Goal: Task Accomplishment & Management: Complete application form

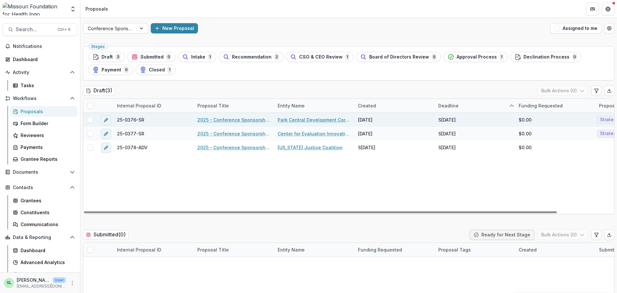
click at [231, 120] on link "2025 - Conference Sponsorship Request" at bounding box center [233, 119] width 73 height 7
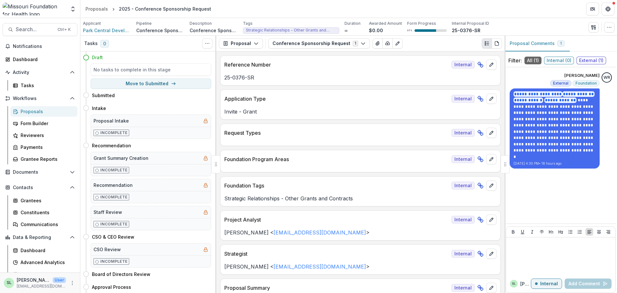
click at [23, 111] on div "Proposals" at bounding box center [47, 111] width 52 height 7
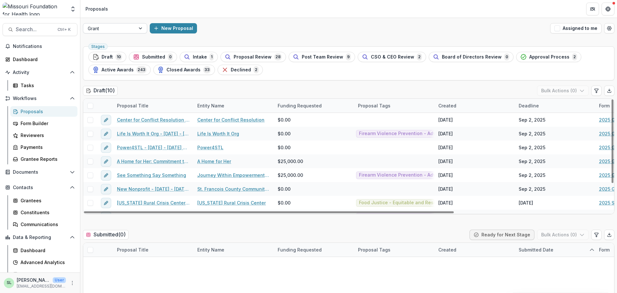
click at [125, 27] on div at bounding box center [109, 28] width 43 height 8
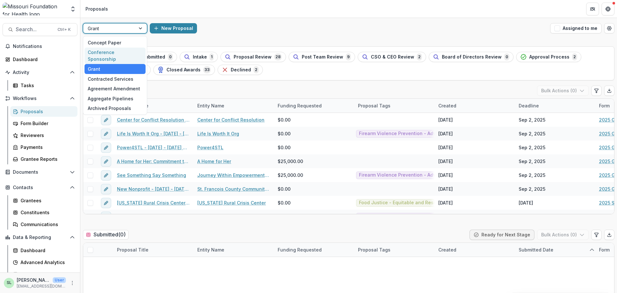
click at [123, 52] on div "Conference Sponsorship" at bounding box center [115, 56] width 61 height 17
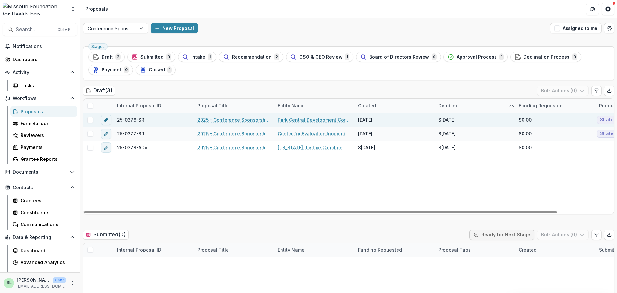
click at [244, 119] on link "2025 - Conference Sponsorship Request" at bounding box center [233, 119] width 73 height 7
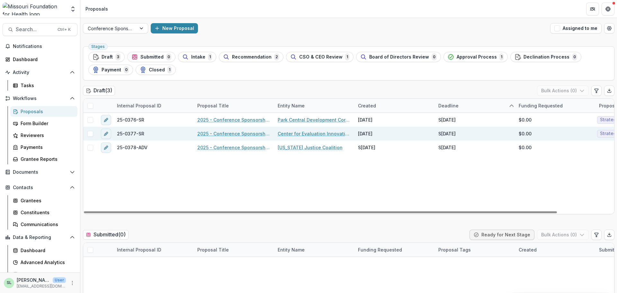
click at [235, 136] on link "2025 - Conference Sponsorship Request" at bounding box center [233, 133] width 73 height 7
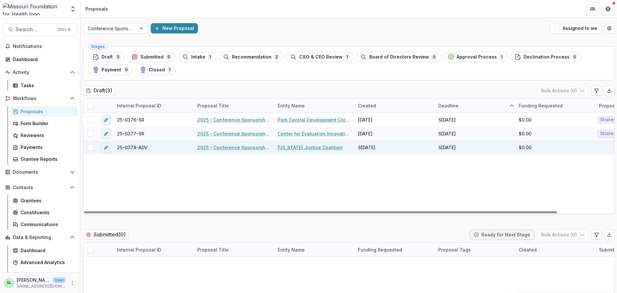
click at [229, 145] on link "2025 - Conference Sponsorship Request" at bounding box center [233, 147] width 73 height 7
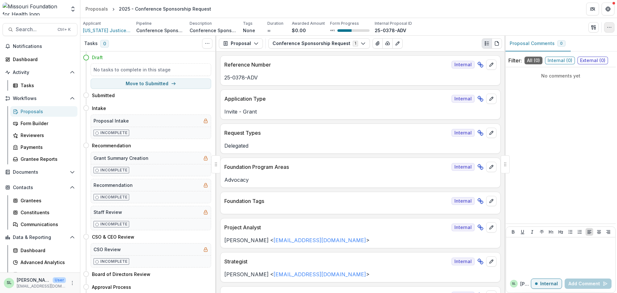
click at [607, 25] on icon "button" at bounding box center [609, 27] width 5 height 5
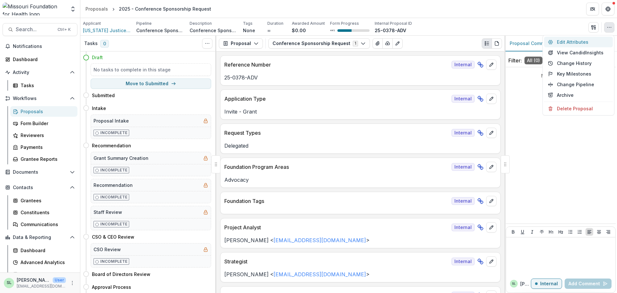
click at [575, 39] on button "Edit Attributes" at bounding box center [578, 42] width 69 height 11
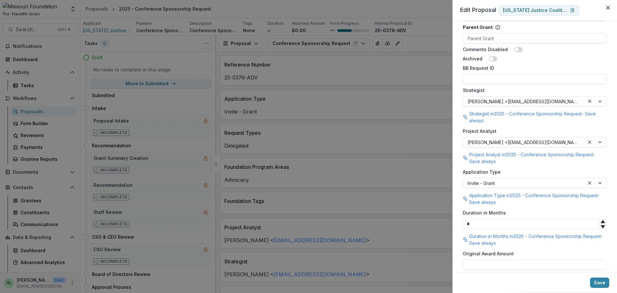
scroll to position [465, 0]
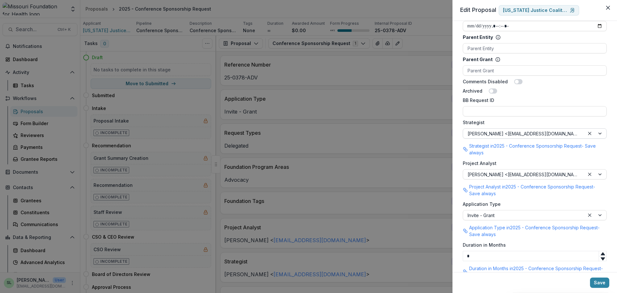
click at [598, 129] on div at bounding box center [596, 134] width 22 height 10
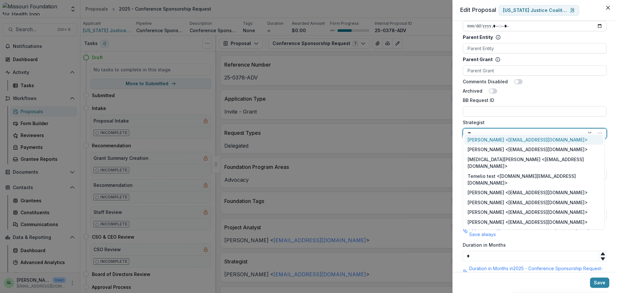
type input "***"
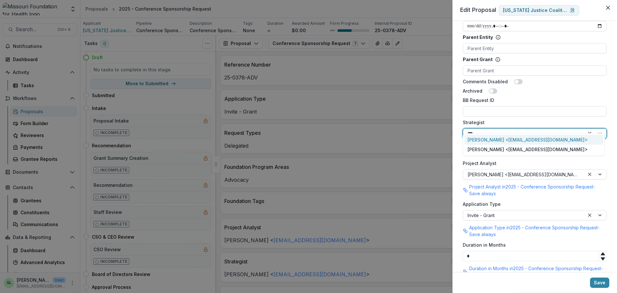
click at [546, 138] on div "[PERSON_NAME] <[EMAIL_ADDRESS][DOMAIN_NAME]>" at bounding box center [534, 140] width 139 height 10
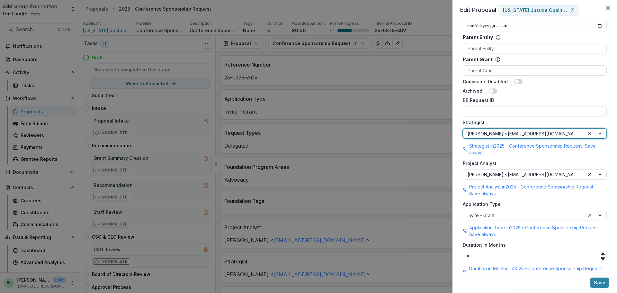
click at [598, 169] on div at bounding box center [596, 174] width 22 height 10
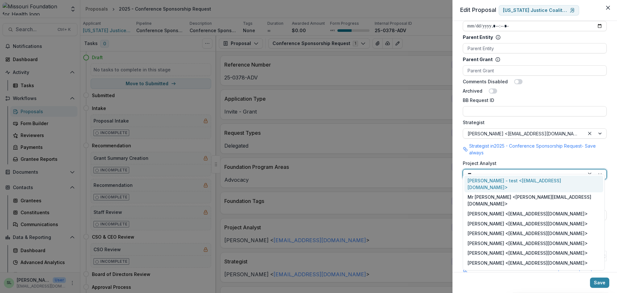
type input "****"
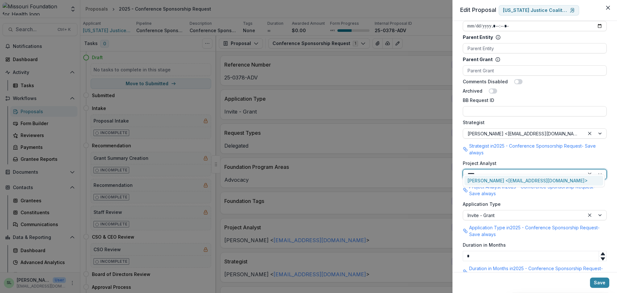
click at [544, 181] on div "[PERSON_NAME] <[EMAIL_ADDRESS][DOMAIN_NAME]>" at bounding box center [534, 181] width 139 height 10
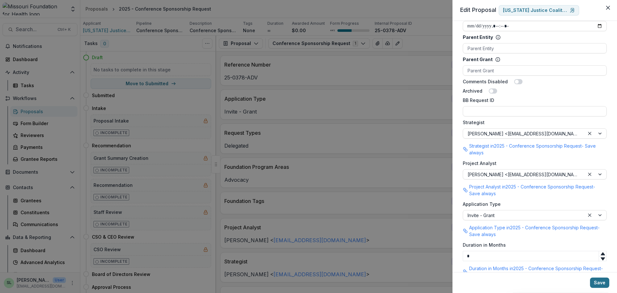
click at [602, 284] on button "Save" at bounding box center [599, 282] width 19 height 10
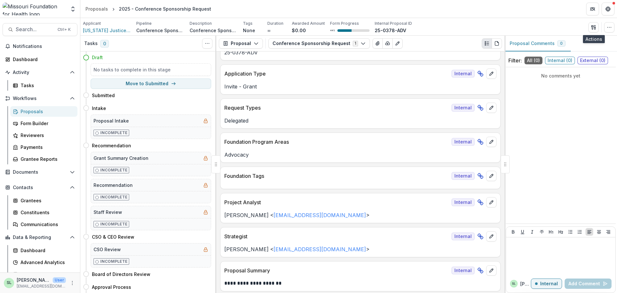
scroll to position [32, 0]
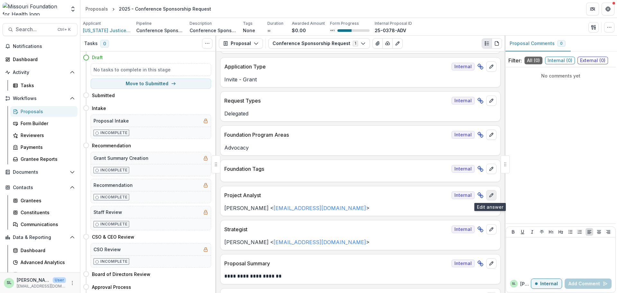
click at [489, 195] on icon "edit" at bounding box center [491, 195] width 5 height 5
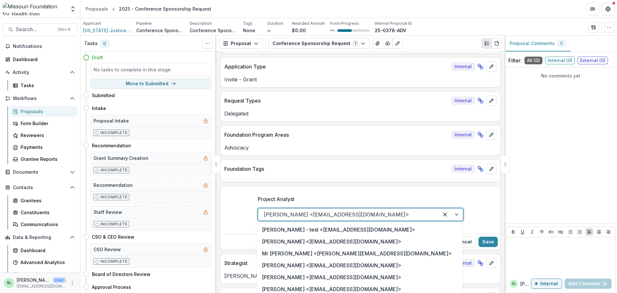
click at [456, 212] on div at bounding box center [451, 214] width 24 height 12
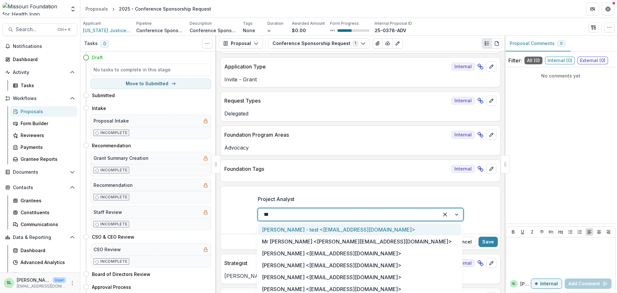
type input "****"
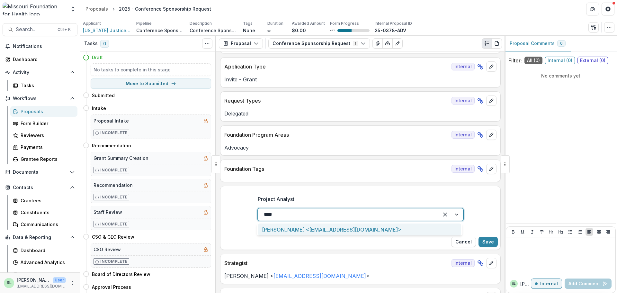
click at [375, 229] on div "[PERSON_NAME] <[EMAIL_ADDRESS][DOMAIN_NAME]>" at bounding box center [359, 229] width 203 height 12
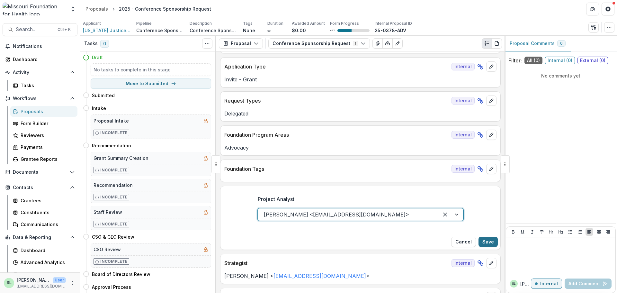
click at [488, 240] on button "Save" at bounding box center [488, 242] width 19 height 10
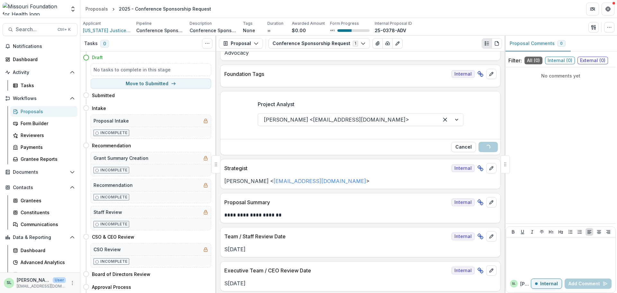
scroll to position [129, 0]
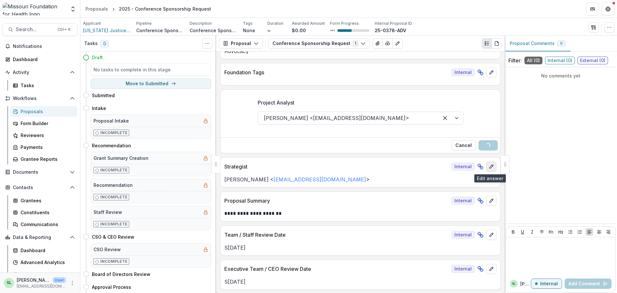
click at [487, 163] on button "edit" at bounding box center [491, 166] width 10 height 10
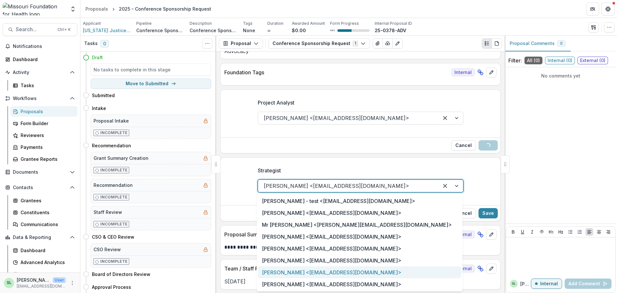
click at [456, 186] on div at bounding box center [451, 186] width 24 height 12
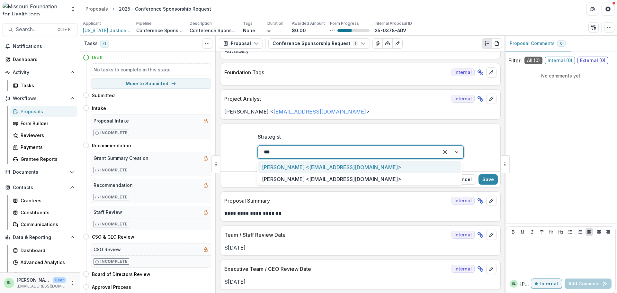
type input "***"
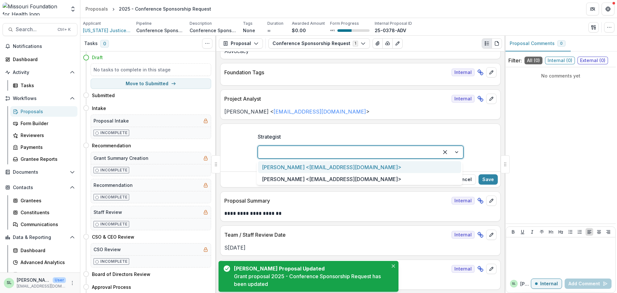
click at [381, 203] on p "Proposal Summary" at bounding box center [336, 201] width 225 height 8
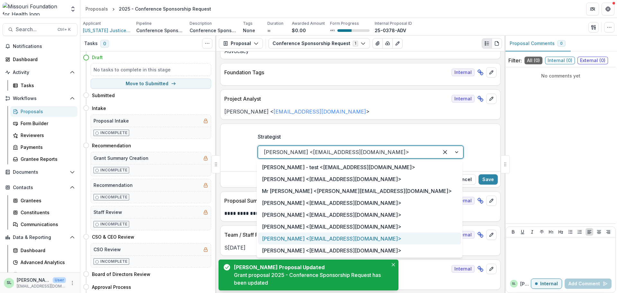
click at [457, 152] on div at bounding box center [451, 152] width 24 height 12
type input "***"
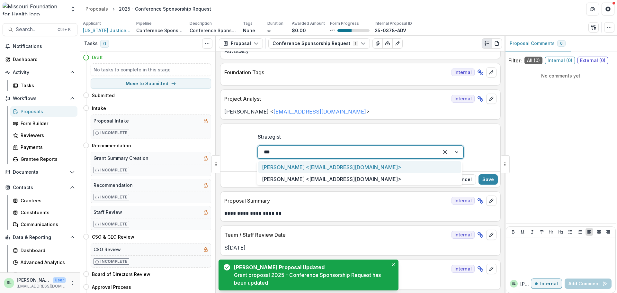
click at [336, 166] on div "[PERSON_NAME] <[EMAIL_ADDRESS][DOMAIN_NAME]>" at bounding box center [359, 167] width 203 height 12
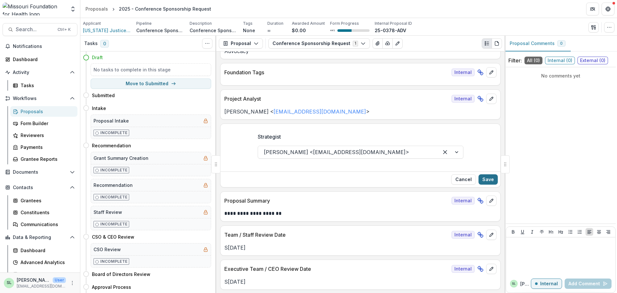
click at [487, 181] on button "Save" at bounding box center [488, 179] width 19 height 10
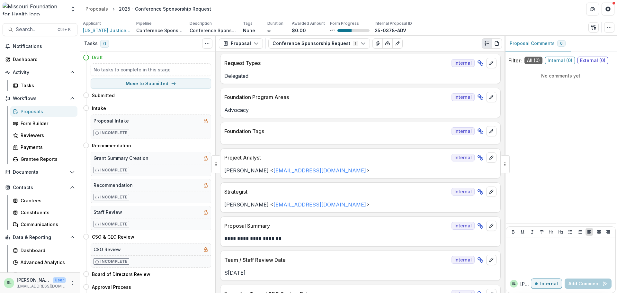
scroll to position [64, 0]
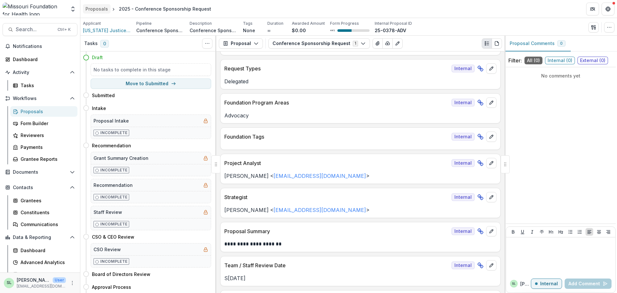
click at [102, 12] on link "Proposals" at bounding box center [97, 8] width 28 height 9
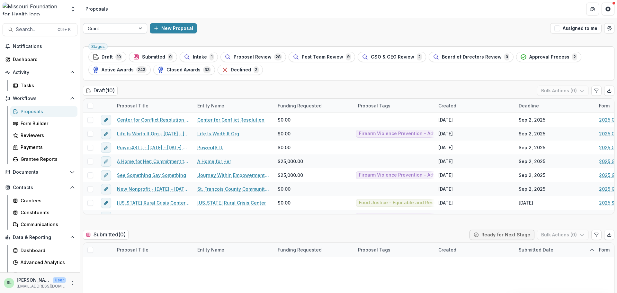
click at [121, 26] on div at bounding box center [109, 28] width 43 height 8
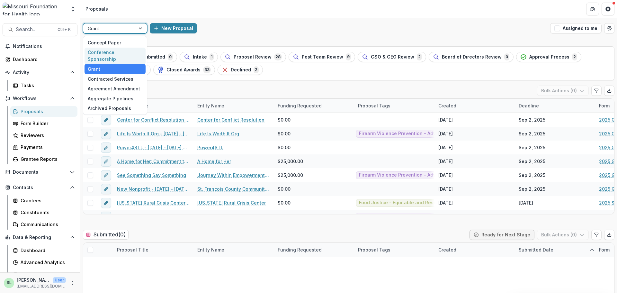
click at [117, 54] on div "Conference Sponsorship" at bounding box center [115, 56] width 61 height 17
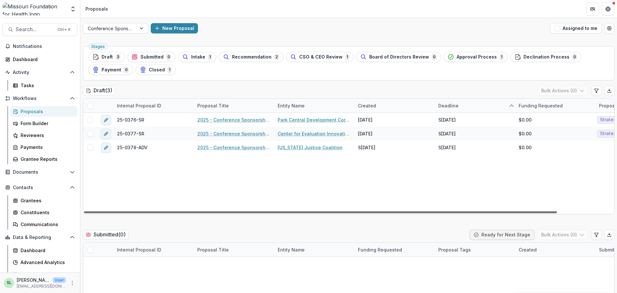
drag, startPoint x: 117, startPoint y: 54, endPoint x: 225, endPoint y: 205, distance: 185.1
click at [225, 211] on div at bounding box center [320, 212] width 473 height 2
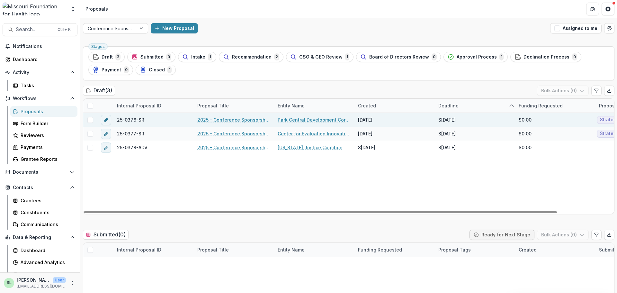
click at [229, 115] on div "2025 - Conference Sponsorship Request" at bounding box center [234, 120] width 80 height 14
click at [227, 121] on link "2025 - Conference Sponsorship Request" at bounding box center [233, 119] width 73 height 7
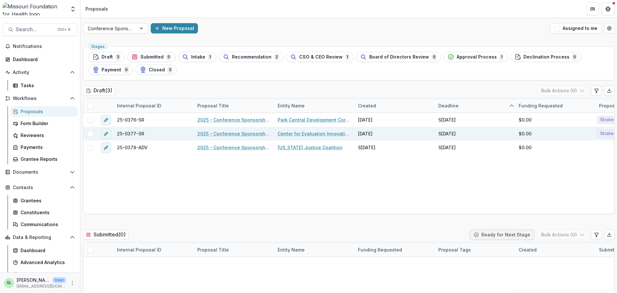
click at [234, 132] on link "2025 - Conference Sponsorship Request" at bounding box center [233, 133] width 73 height 7
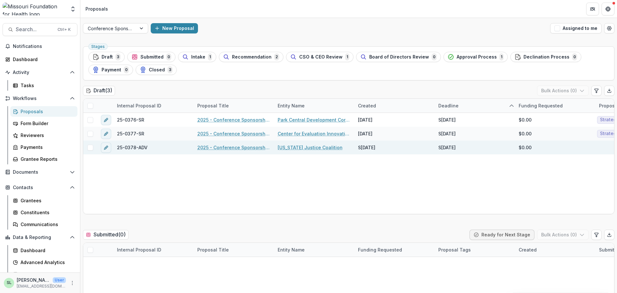
click at [239, 143] on div "2025 - Conference Sponsorship Request" at bounding box center [234, 148] width 80 height 14
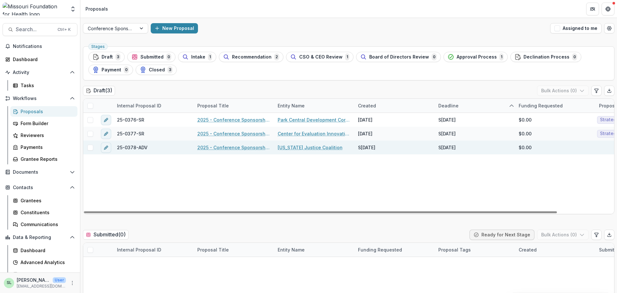
click at [239, 147] on link "2025 - Conference Sponsorship Request" at bounding box center [233, 147] width 73 height 7
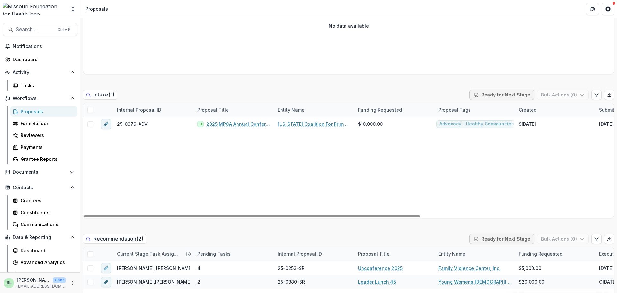
scroll to position [289, 0]
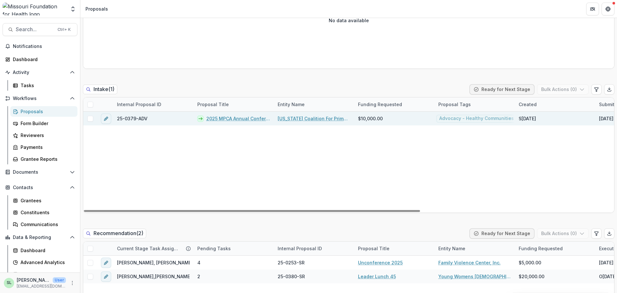
click at [215, 121] on link "2025 MPCA Annual Conference: Generations" at bounding box center [238, 118] width 64 height 7
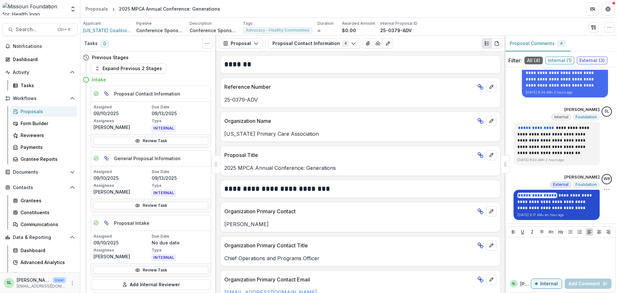
scroll to position [18, 0]
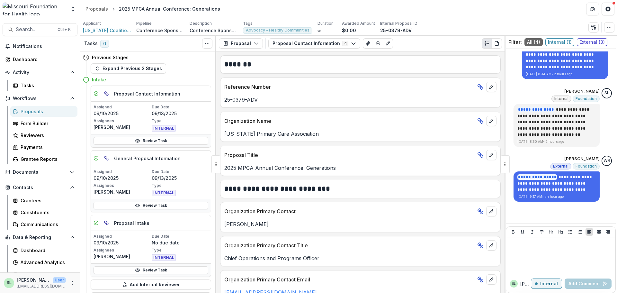
click at [503, 160] on div at bounding box center [505, 164] width 9 height 18
drag, startPoint x: 503, startPoint y: 160, endPoint x: 556, endPoint y: 163, distance: 52.5
click at [556, 163] on div "**********" at bounding box center [561, 164] width 113 height 257
click at [36, 111] on div "Proposals" at bounding box center [47, 111] width 52 height 7
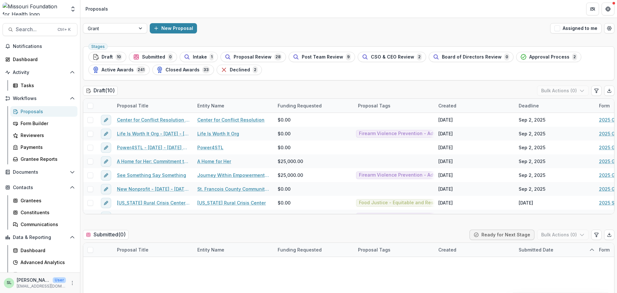
click at [167, 231] on div "Submitted ( 0 ) Ready for Next Stage Bulk Actions ( 0 )" at bounding box center [349, 236] width 532 height 13
click at [555, 28] on span "button" at bounding box center [558, 28] width 6 height 6
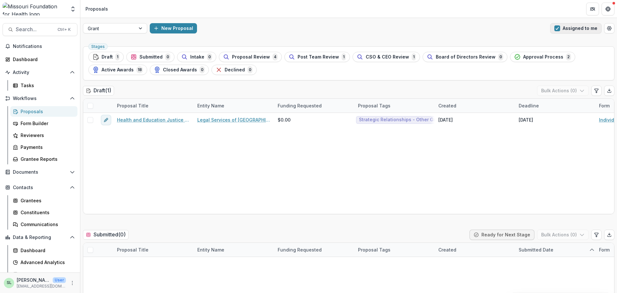
click at [552, 29] on button "Assigned to me" at bounding box center [575, 28] width 51 height 10
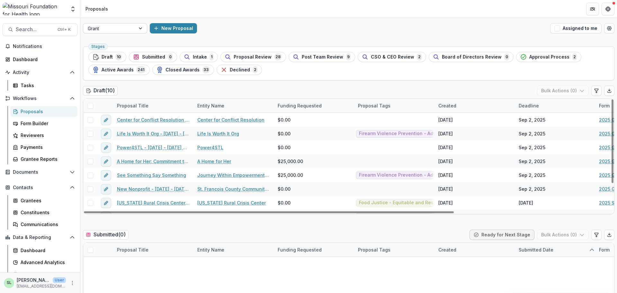
click at [127, 30] on div at bounding box center [109, 28] width 43 height 8
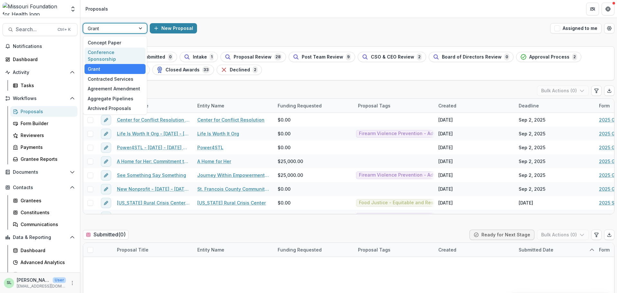
click at [122, 52] on div "Conference Sponsorship" at bounding box center [115, 56] width 61 height 17
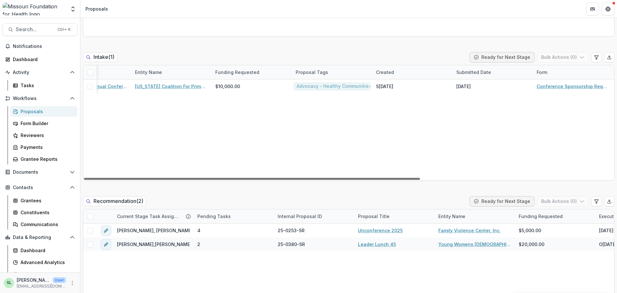
scroll to position [0, 41]
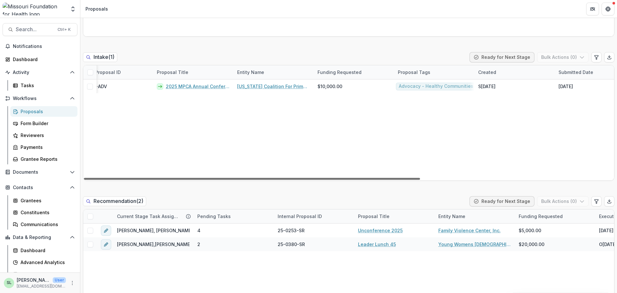
drag, startPoint x: 242, startPoint y: 179, endPoint x: 268, endPoint y: 186, distance: 26.9
click at [268, 180] on div at bounding box center [252, 179] width 336 height 2
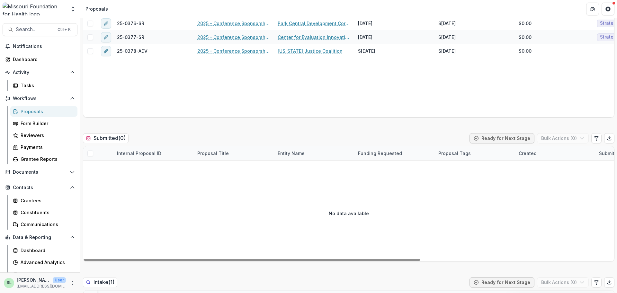
scroll to position [0, 0]
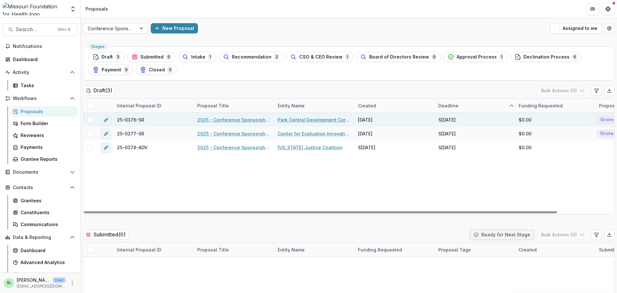
click at [229, 122] on link "2025 - Conference Sponsorship Request" at bounding box center [233, 119] width 73 height 7
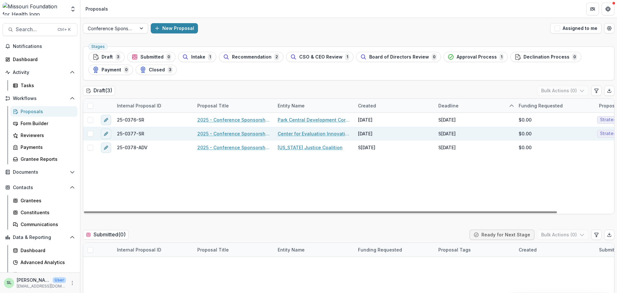
click at [237, 136] on link "2025 - Conference Sponsorship Request" at bounding box center [233, 133] width 73 height 7
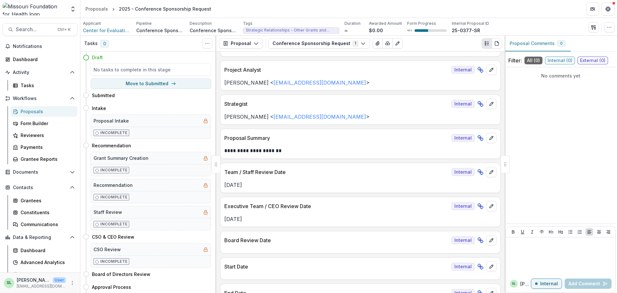
scroll to position [129, 0]
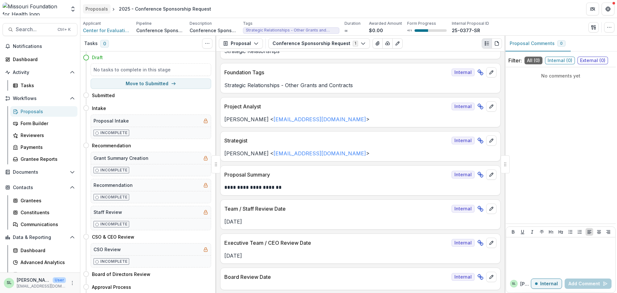
click at [98, 13] on link "Proposals" at bounding box center [97, 8] width 28 height 9
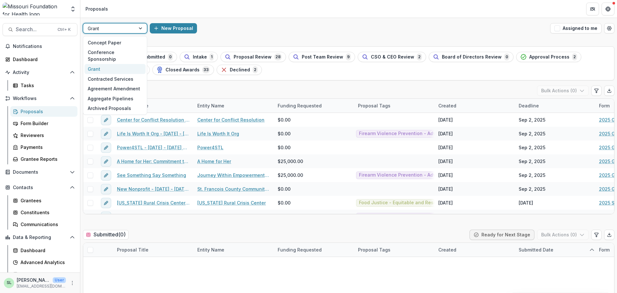
click at [111, 28] on div at bounding box center [109, 28] width 43 height 8
click at [110, 53] on div "Conference Sponsorship" at bounding box center [115, 56] width 61 height 17
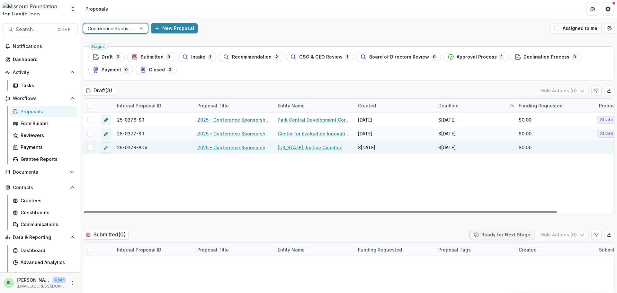
click at [231, 147] on link "2025 - Conference Sponsorship Request" at bounding box center [233, 147] width 73 height 7
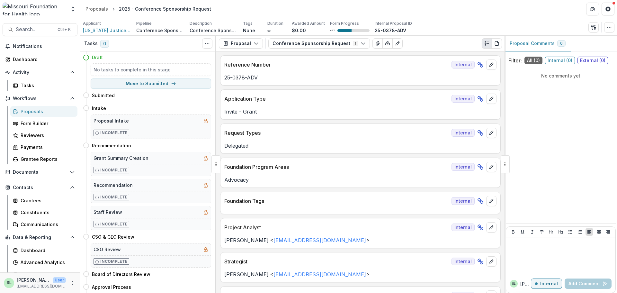
drag, startPoint x: 101, startPoint y: 8, endPoint x: 149, endPoint y: 50, distance: 63.6
click at [101, 8] on div "Proposals" at bounding box center [97, 8] width 23 height 7
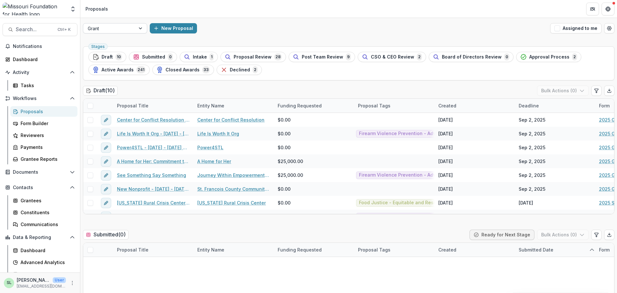
click at [127, 26] on div at bounding box center [109, 28] width 43 height 8
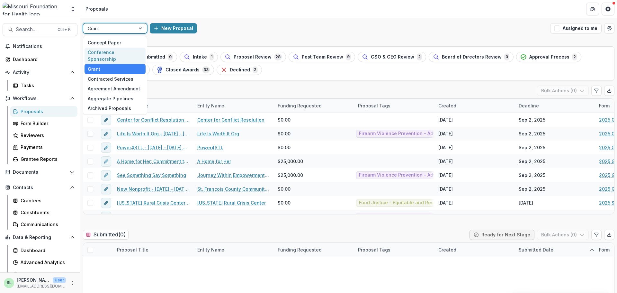
click at [120, 51] on div "Conference Sponsorship" at bounding box center [115, 56] width 61 height 17
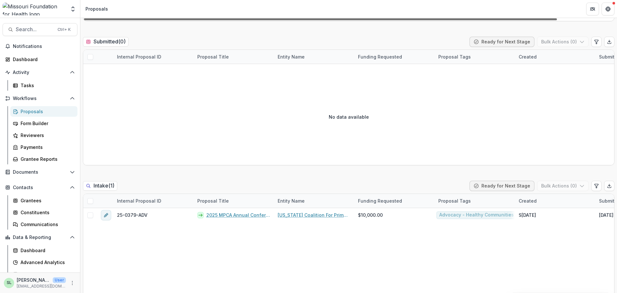
scroll to position [354, 0]
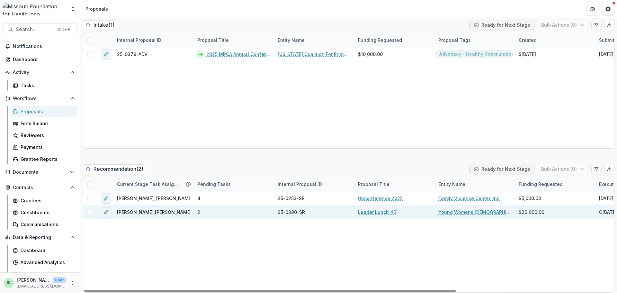
click at [385, 210] on link "Leader Lunch 45" at bounding box center [377, 212] width 38 height 7
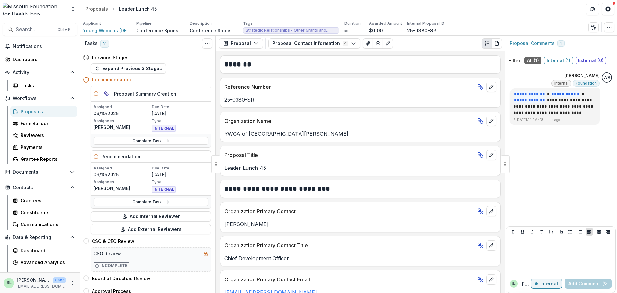
click at [99, 15] on header "Proposals Leader Lunch 45" at bounding box center [348, 9] width 537 height 18
click at [98, 10] on div "Proposals" at bounding box center [97, 8] width 23 height 7
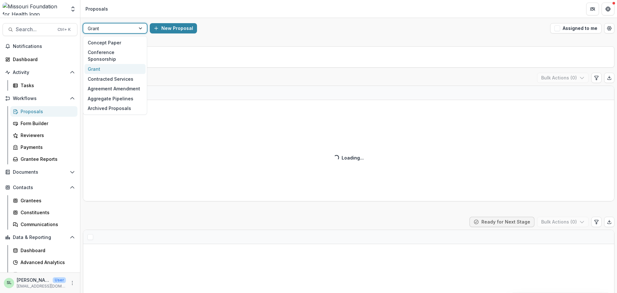
click at [122, 29] on div at bounding box center [109, 28] width 43 height 8
click at [122, 51] on div "Conference Sponsorship" at bounding box center [115, 56] width 61 height 17
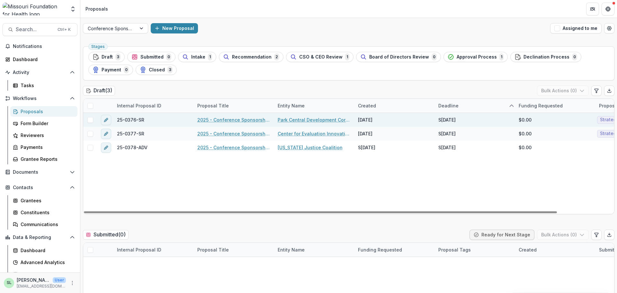
click at [239, 120] on link "2025 - Conference Sponsorship Request" at bounding box center [233, 119] width 73 height 7
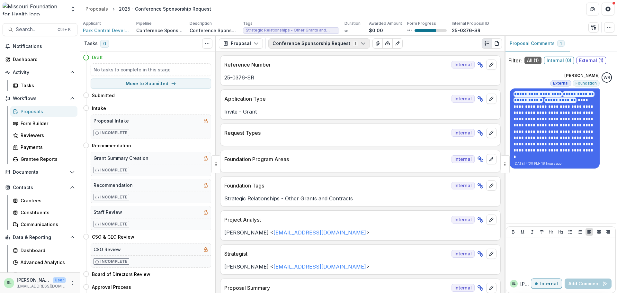
click at [335, 41] on button "Conference Sponsorship Request 1" at bounding box center [319, 43] width 102 height 10
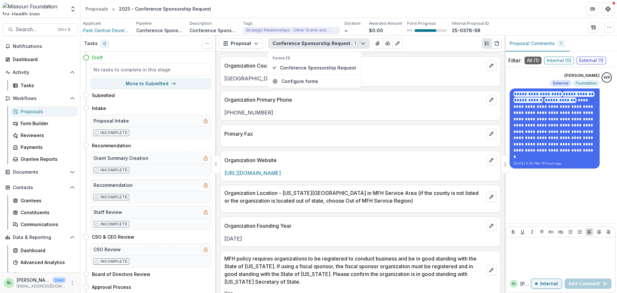
scroll to position [525, 0]
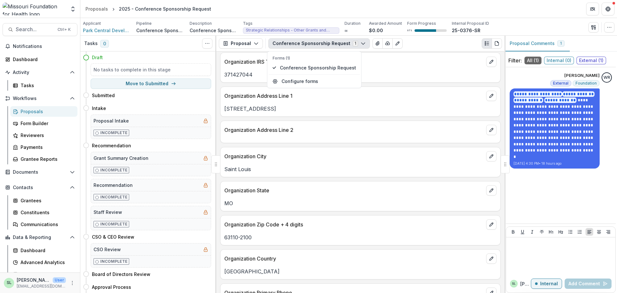
click at [299, 3] on header "Proposals 2025 - Conference Sponsorship Request" at bounding box center [348, 9] width 537 height 18
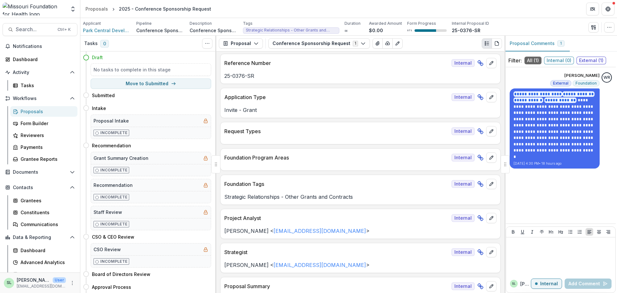
scroll to position [0, 0]
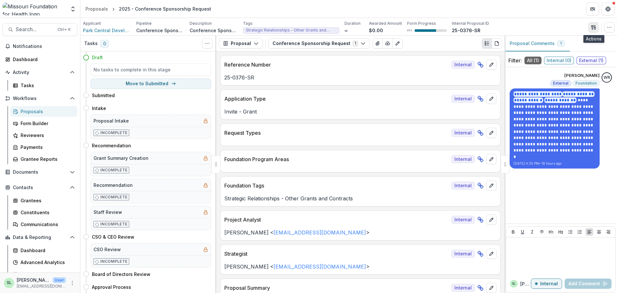
click at [595, 27] on icon "button" at bounding box center [593, 27] width 5 height 5
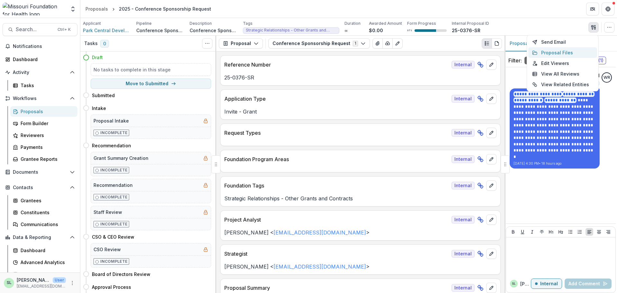
click at [560, 53] on button "Proposal Files" at bounding box center [563, 52] width 69 height 11
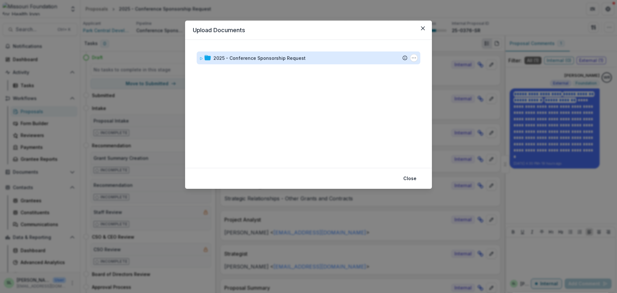
click at [285, 57] on div "2025 - Conference Sponsorship Request" at bounding box center [260, 58] width 92 height 7
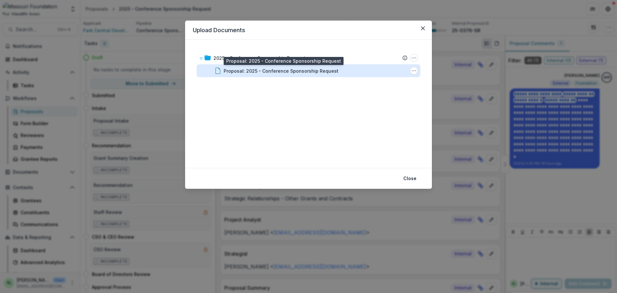
click at [284, 70] on div "Proposal: 2025 - Conference Sponsorship Request" at bounding box center [281, 71] width 115 height 7
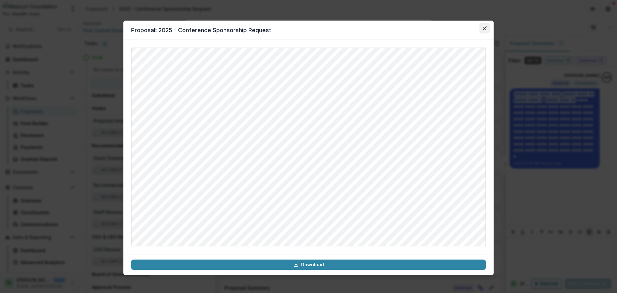
click at [485, 28] on icon "Close" at bounding box center [485, 28] width 4 height 4
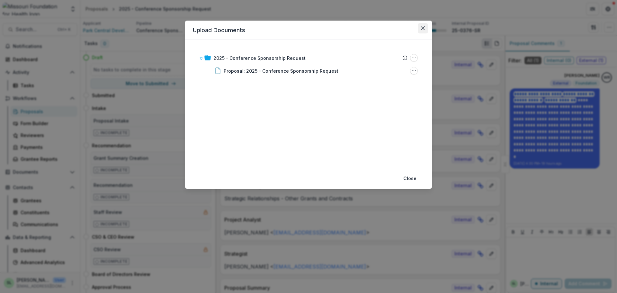
click at [424, 30] on icon "Close" at bounding box center [423, 28] width 4 height 4
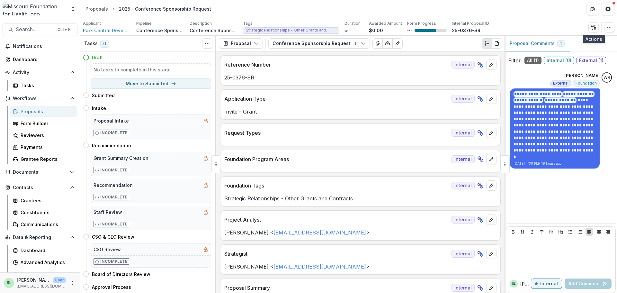
click at [589, 22] on button "button" at bounding box center [594, 27] width 10 height 10
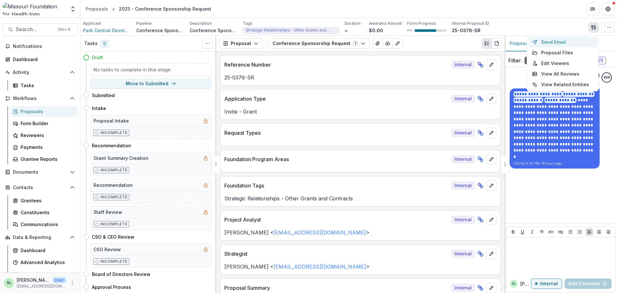
click at [574, 39] on button "Send Email" at bounding box center [563, 42] width 69 height 11
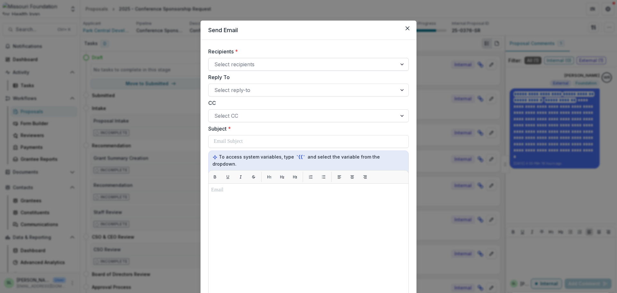
click at [326, 67] on div at bounding box center [302, 64] width 177 height 9
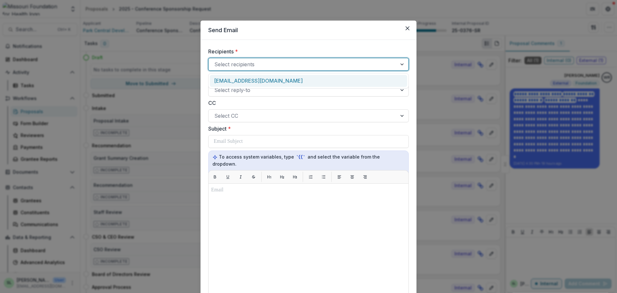
click at [265, 83] on div "[EMAIL_ADDRESS][DOMAIN_NAME]" at bounding box center [308, 81] width 197 height 12
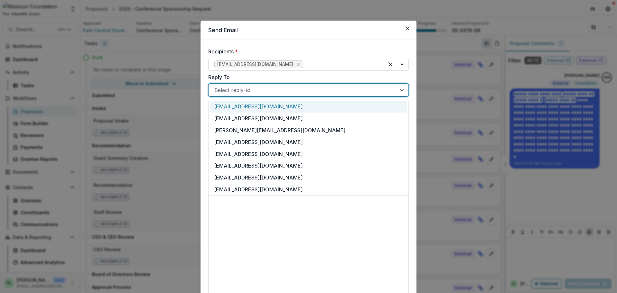
click at [259, 86] on div at bounding box center [302, 90] width 177 height 9
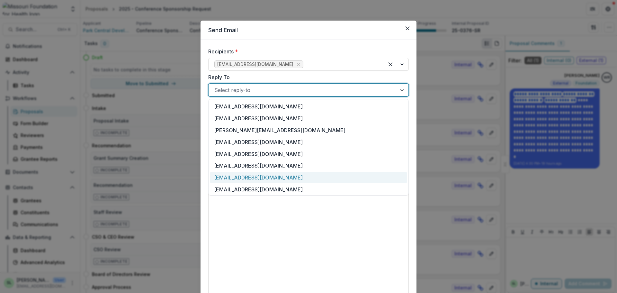
click at [248, 179] on div "[EMAIL_ADDRESS][DOMAIN_NAME]" at bounding box center [308, 178] width 197 height 12
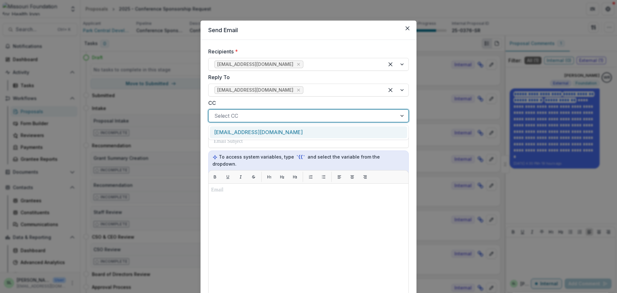
click at [239, 119] on div at bounding box center [302, 115] width 177 height 9
type input "*"
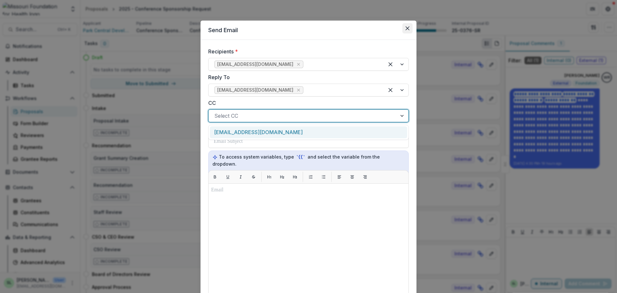
click at [407, 27] on icon "Close" at bounding box center [408, 28] width 4 height 4
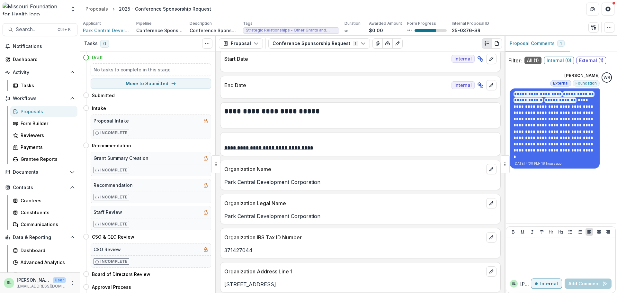
scroll to position [418, 0]
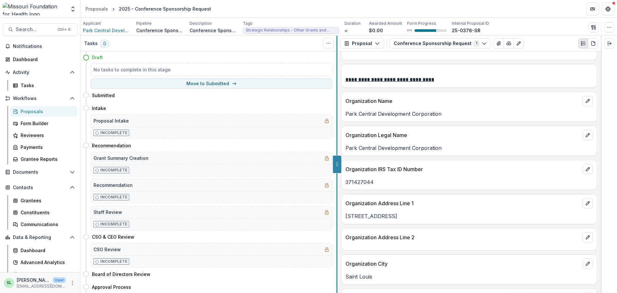
click at [365, 194] on div "Organization Address Line 1" at bounding box center [469, 201] width 255 height 14
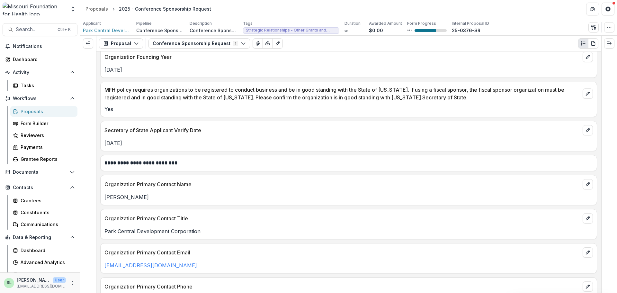
scroll to position [900, 0]
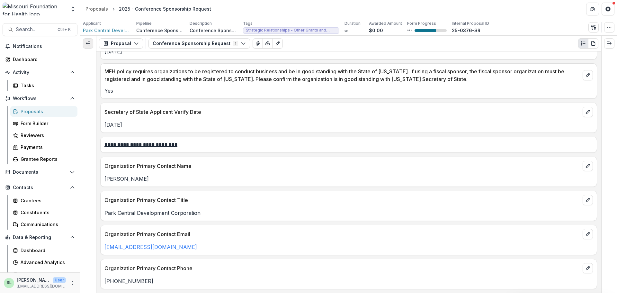
click at [86, 41] on icon "Expand left" at bounding box center [88, 43] width 5 height 5
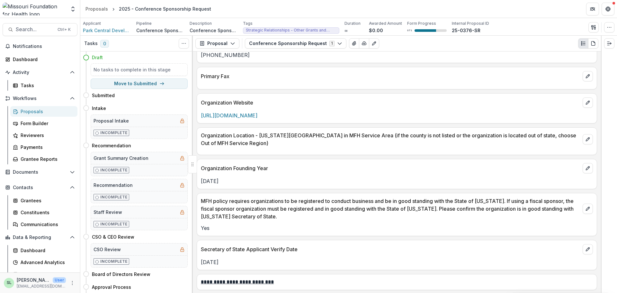
scroll to position [713, 0]
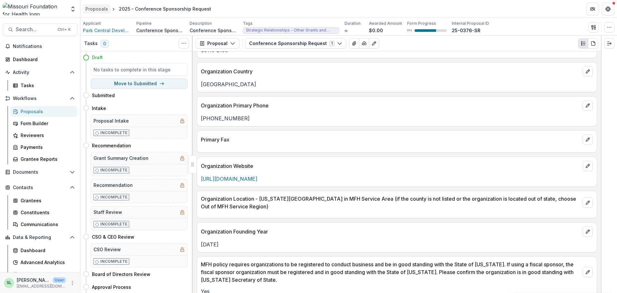
click at [95, 8] on header "Proposals 2025 - Conference Sponsorship Request" at bounding box center [348, 9] width 537 height 18
click at [95, 9] on div "Proposals" at bounding box center [97, 8] width 23 height 7
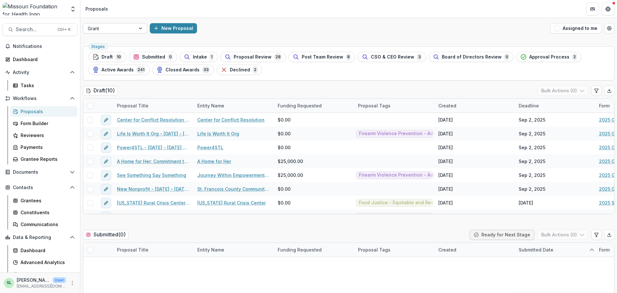
click at [109, 31] on div at bounding box center [109, 28] width 43 height 8
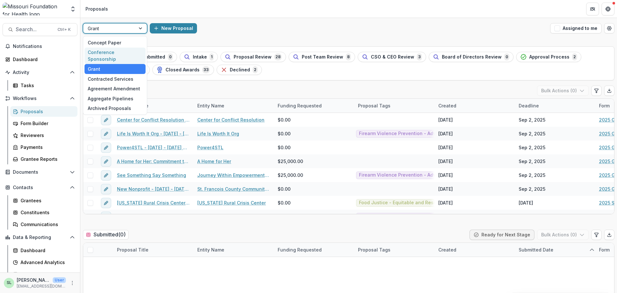
click at [110, 51] on div "Conference Sponsorship" at bounding box center [115, 56] width 61 height 17
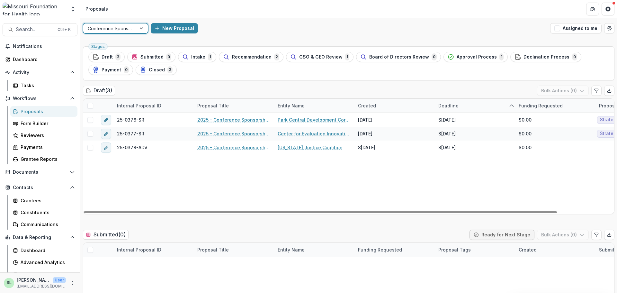
scroll to position [32, 0]
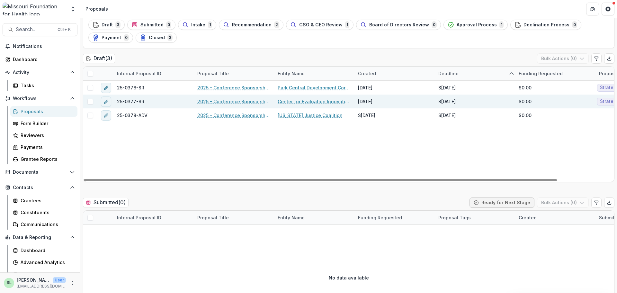
click at [237, 100] on link "2025 - Conference Sponsorship Request" at bounding box center [233, 101] width 73 height 7
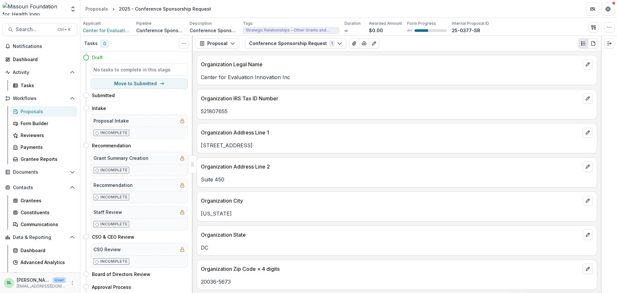
scroll to position [514, 0]
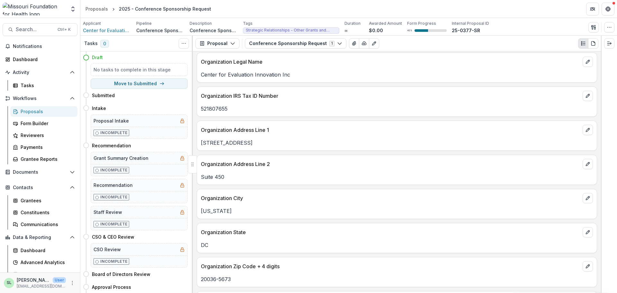
click at [26, 111] on div "Proposals" at bounding box center [47, 111] width 52 height 7
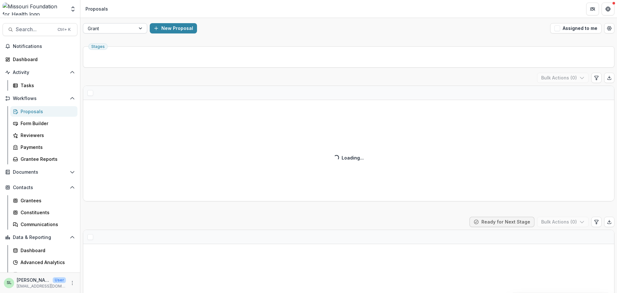
click at [128, 27] on div at bounding box center [109, 28] width 43 height 8
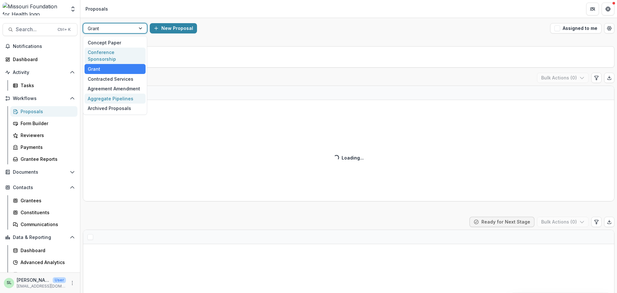
click at [112, 54] on div "Conference Sponsorship" at bounding box center [115, 56] width 61 height 17
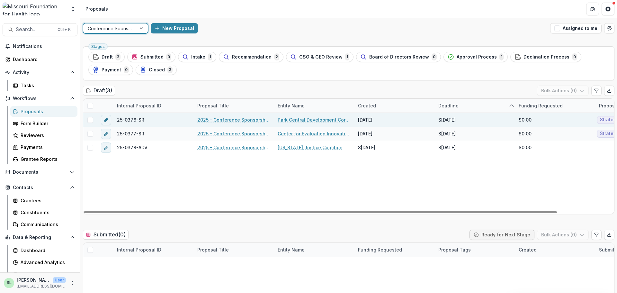
click at [214, 120] on link "2025 - Conference Sponsorship Request" at bounding box center [233, 119] width 73 height 7
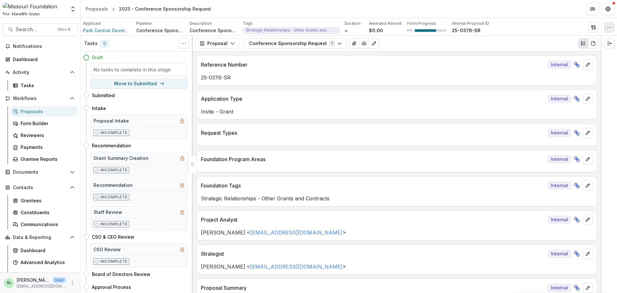
click at [609, 29] on icon "button" at bounding box center [609, 27] width 5 height 5
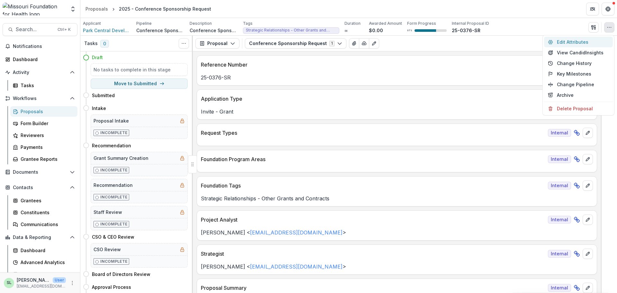
click at [574, 40] on button "Edit Attributes" at bounding box center [578, 42] width 69 height 11
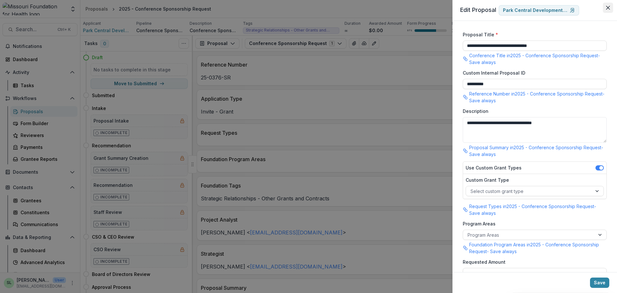
click at [608, 9] on icon "Close" at bounding box center [608, 8] width 4 height 4
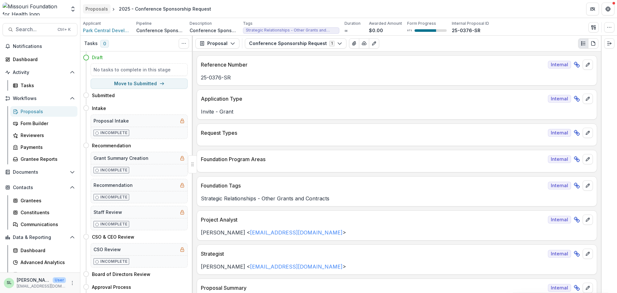
click at [93, 7] on div "Proposals" at bounding box center [97, 8] width 23 height 7
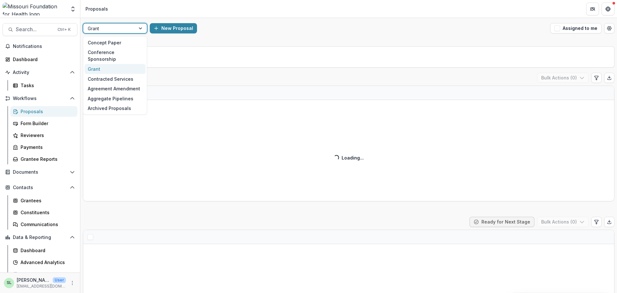
click at [118, 29] on div at bounding box center [109, 28] width 43 height 8
click at [111, 53] on div "Conference Sponsorship" at bounding box center [115, 56] width 61 height 17
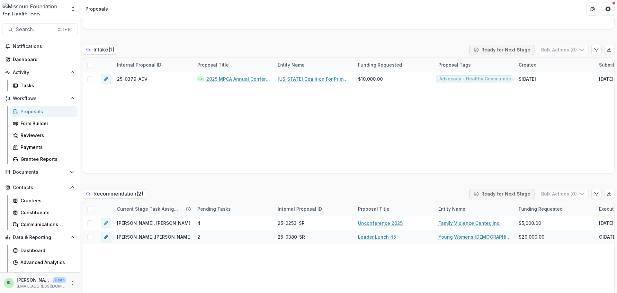
scroll to position [418, 0]
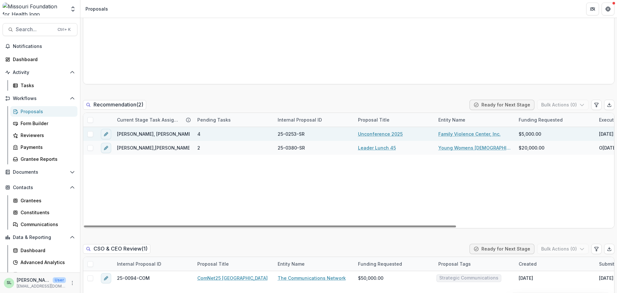
click at [372, 131] on link "Unconference 2025" at bounding box center [380, 134] width 45 height 7
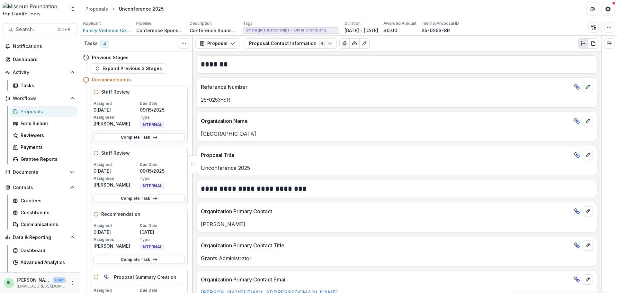
drag, startPoint x: 30, startPoint y: 113, endPoint x: 33, endPoint y: 109, distance: 4.8
click at [30, 113] on div "Proposals" at bounding box center [47, 111] width 52 height 7
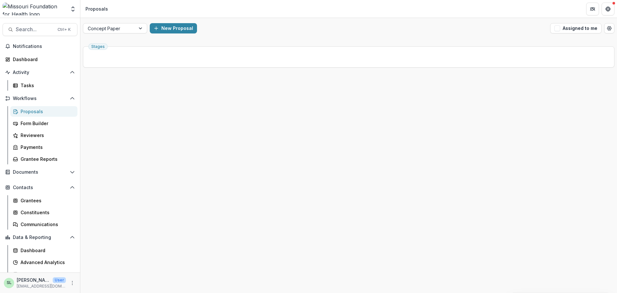
click at [102, 10] on div "Proposals" at bounding box center [97, 8] width 23 height 7
click at [103, 29] on div at bounding box center [109, 28] width 43 height 8
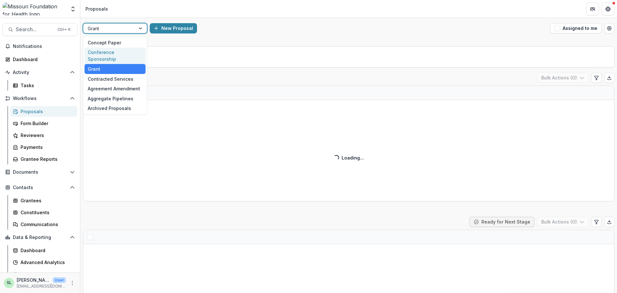
click at [119, 54] on div "Conference Sponsorship" at bounding box center [115, 56] width 61 height 17
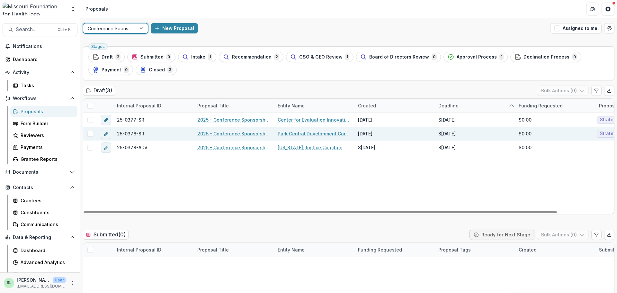
click at [239, 133] on link "2025 - Conference Sponsorship Request" at bounding box center [233, 133] width 73 height 7
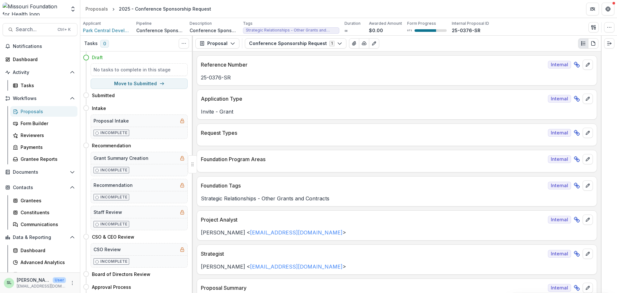
click at [217, 77] on div "Reference Number Internal 25-0376-SR" at bounding box center [397, 70] width 401 height 30
click at [97, 10] on div "Proposals" at bounding box center [97, 8] width 23 height 7
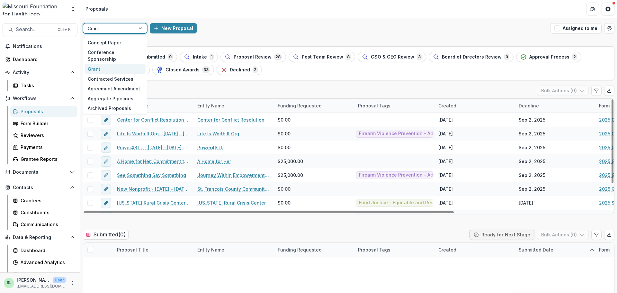
click at [133, 29] on div "Grant" at bounding box center [109, 28] width 52 height 9
click at [129, 50] on div "Conference Sponsorship" at bounding box center [115, 56] width 61 height 17
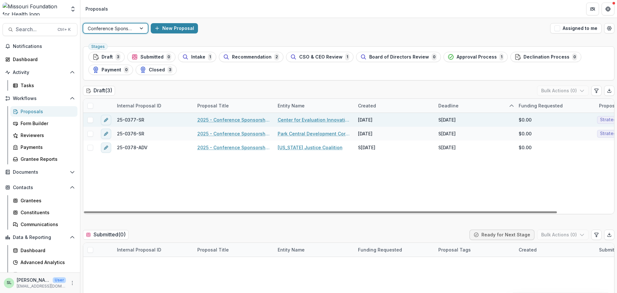
click at [235, 121] on link "2025 - Conference Sponsorship Request" at bounding box center [233, 119] width 73 height 7
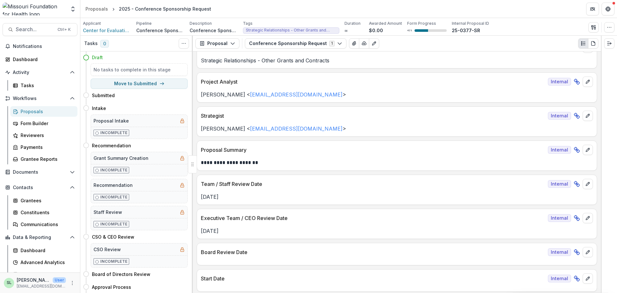
scroll to position [161, 0]
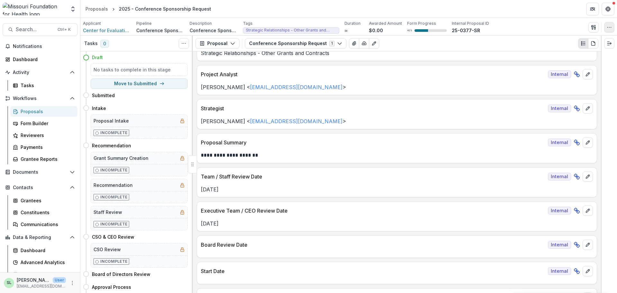
click at [610, 27] on icon "button" at bounding box center [609, 27] width 5 height 5
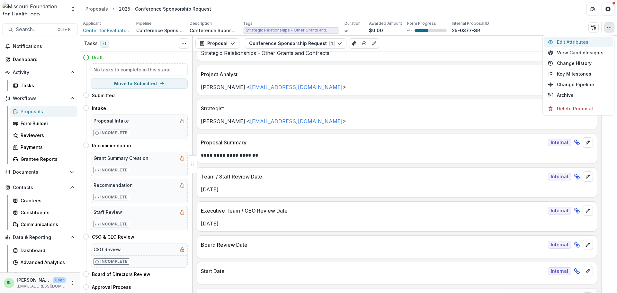
click at [579, 39] on button "Edit Attributes" at bounding box center [578, 42] width 69 height 11
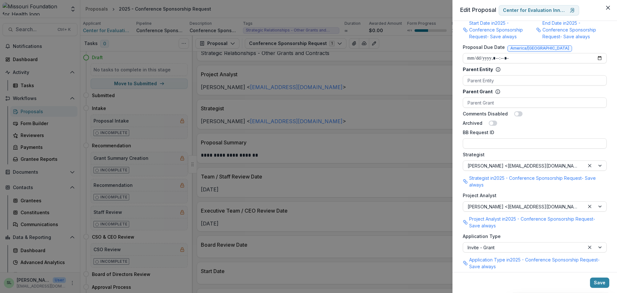
scroll to position [313, 0]
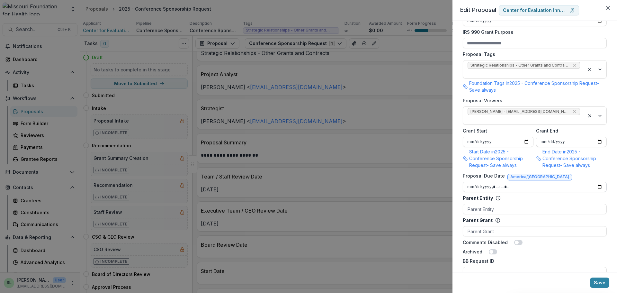
click at [598, 182] on input "Proposal Due Date" at bounding box center [535, 187] width 144 height 10
type input "**********"
click at [600, 281] on button "Save" at bounding box center [599, 282] width 19 height 10
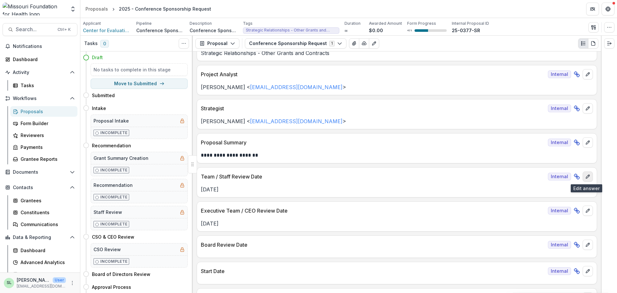
click at [587, 177] on icon "edit" at bounding box center [588, 176] width 5 height 5
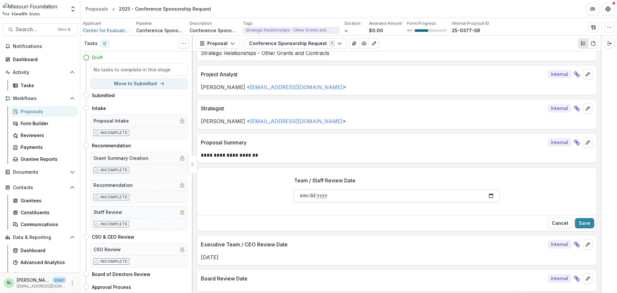
click at [488, 195] on input "**********" at bounding box center [397, 195] width 206 height 13
type input "**********"
click at [580, 221] on button "Save" at bounding box center [584, 223] width 19 height 10
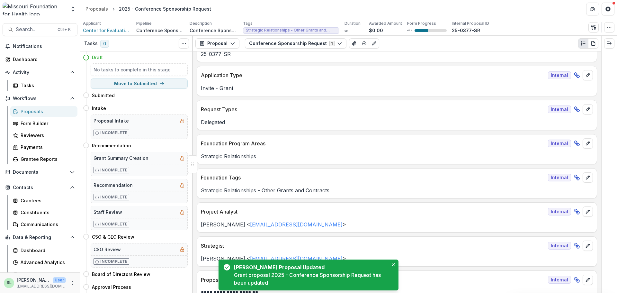
scroll to position [0, 0]
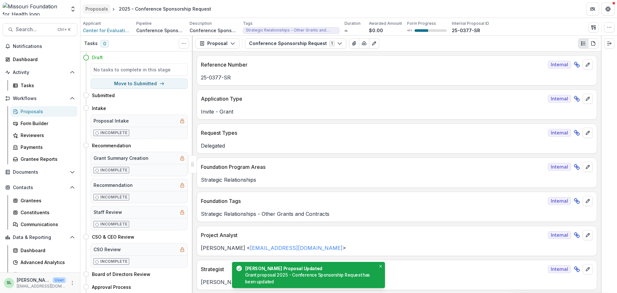
click at [97, 9] on div "Proposals" at bounding box center [97, 8] width 23 height 7
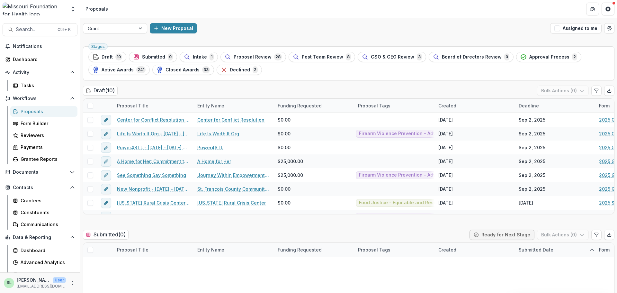
click at [106, 34] on div "Grant New Proposal Assigned to me" at bounding box center [348, 28] width 537 height 21
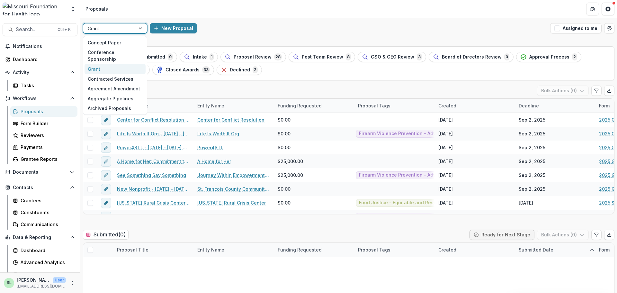
click at [105, 29] on div at bounding box center [109, 28] width 43 height 8
click at [110, 50] on div "Conference Sponsorship" at bounding box center [115, 56] width 61 height 17
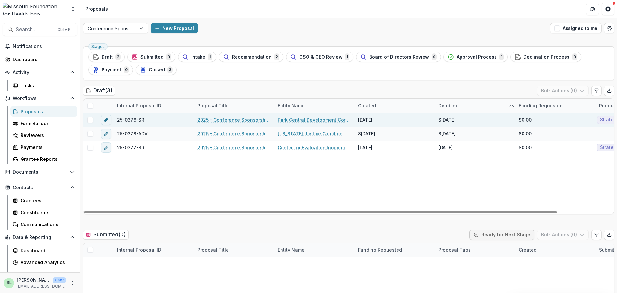
click at [234, 119] on link "2025 - Conference Sponsorship Request" at bounding box center [233, 119] width 73 height 7
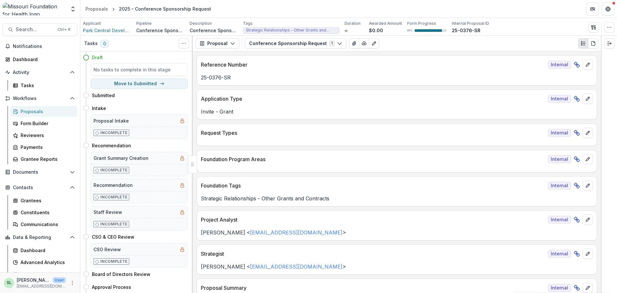
click at [29, 111] on div "Proposals" at bounding box center [47, 111] width 52 height 7
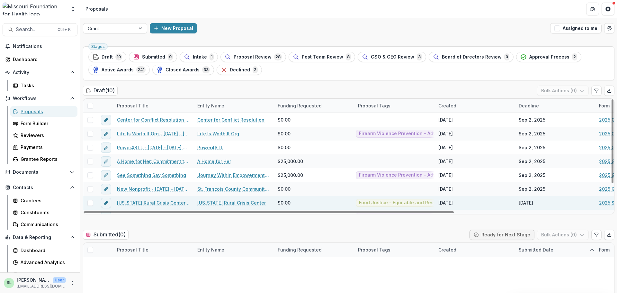
scroll to position [32, 0]
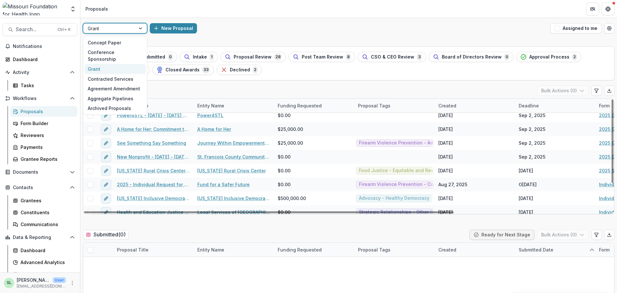
click at [109, 27] on div at bounding box center [109, 28] width 43 height 8
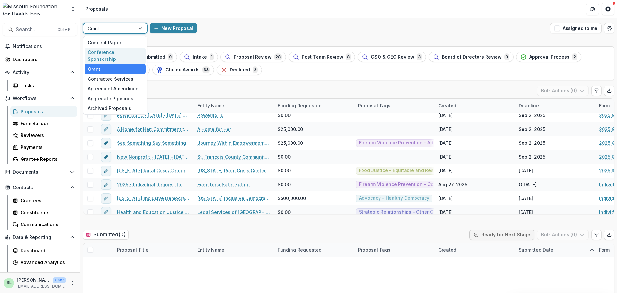
click at [109, 53] on div "Conference Sponsorship" at bounding box center [115, 56] width 61 height 17
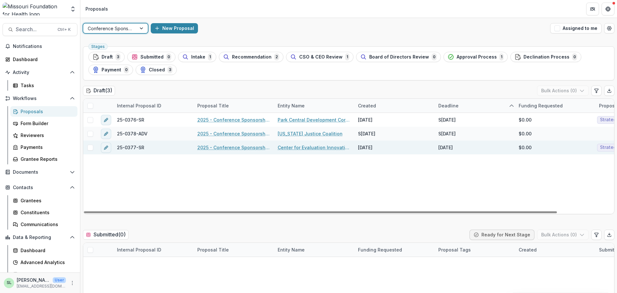
click at [248, 148] on link "2025 - Conference Sponsorship Request" at bounding box center [233, 147] width 73 height 7
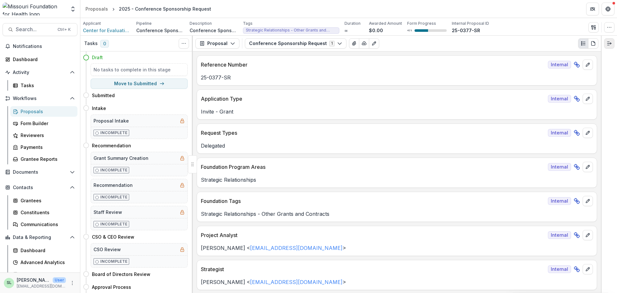
click at [609, 42] on icon "Expand right" at bounding box center [609, 43] width 5 height 5
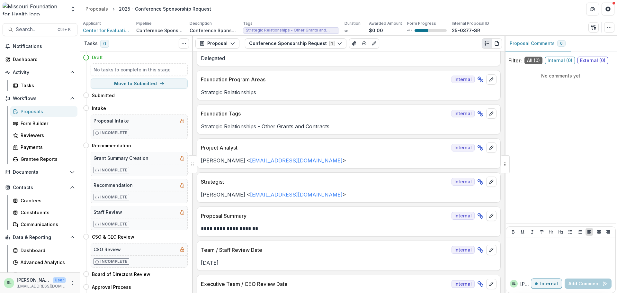
scroll to position [96, 0]
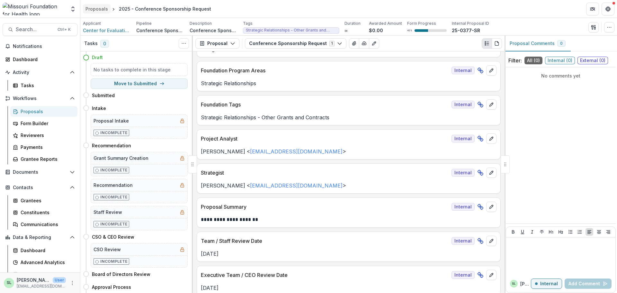
click at [94, 10] on div "Proposals" at bounding box center [97, 8] width 23 height 7
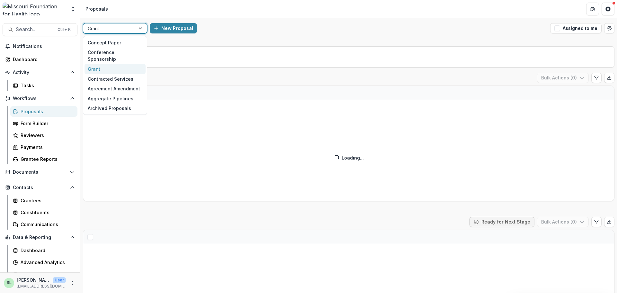
click at [112, 26] on div at bounding box center [109, 28] width 43 height 8
click at [113, 51] on div "Conference Sponsorship" at bounding box center [115, 56] width 61 height 17
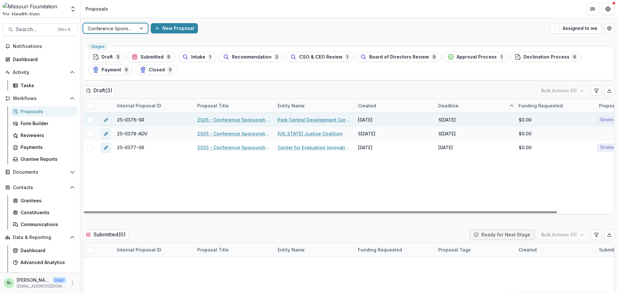
click at [221, 118] on link "2025 - Conference Sponsorship Request" at bounding box center [233, 119] width 73 height 7
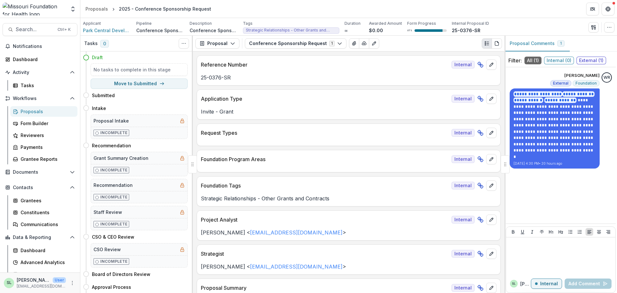
click at [41, 110] on div "Proposals" at bounding box center [47, 111] width 52 height 7
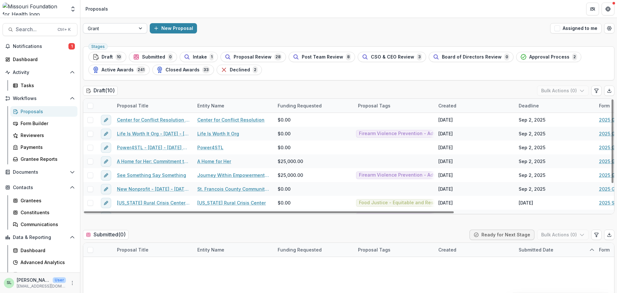
click at [106, 28] on div at bounding box center [109, 28] width 43 height 8
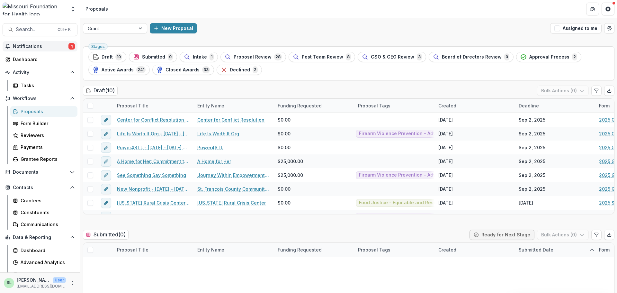
click at [40, 48] on span "Notifications" at bounding box center [41, 46] width 56 height 5
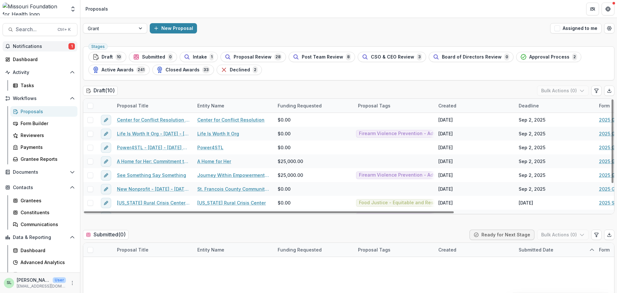
click at [39, 110] on div "Proposals" at bounding box center [47, 111] width 52 height 7
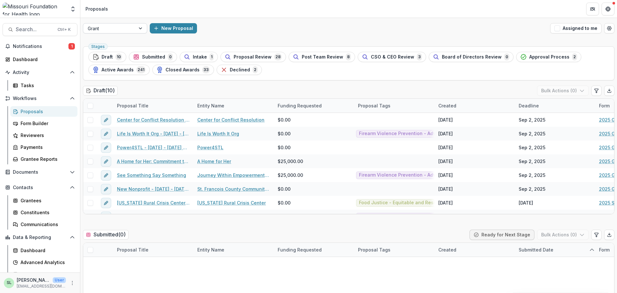
click at [110, 29] on div at bounding box center [109, 28] width 43 height 8
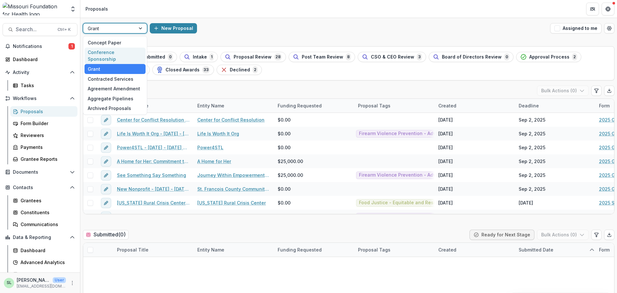
click at [116, 52] on div "Conference Sponsorship" at bounding box center [115, 56] width 61 height 17
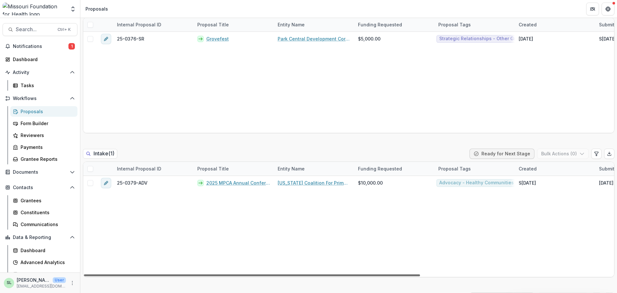
drag, startPoint x: 322, startPoint y: 274, endPoint x: 302, endPoint y: 269, distance: 19.8
click at [302, 274] on div at bounding box center [252, 275] width 336 height 2
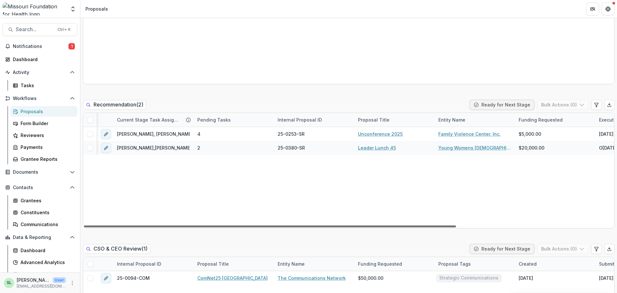
drag, startPoint x: 306, startPoint y: 226, endPoint x: 222, endPoint y: 227, distance: 84.3
click at [295, 227] on div at bounding box center [270, 226] width 372 height 2
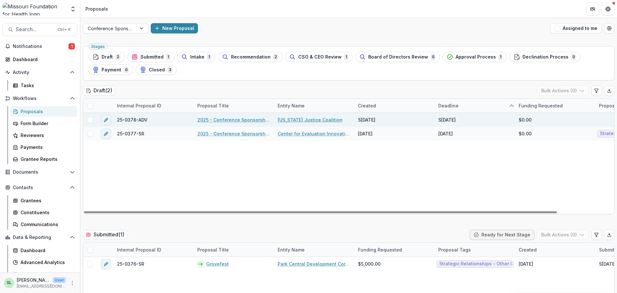
click at [245, 120] on link "2025 - Conference Sponsorship Request" at bounding box center [233, 119] width 73 height 7
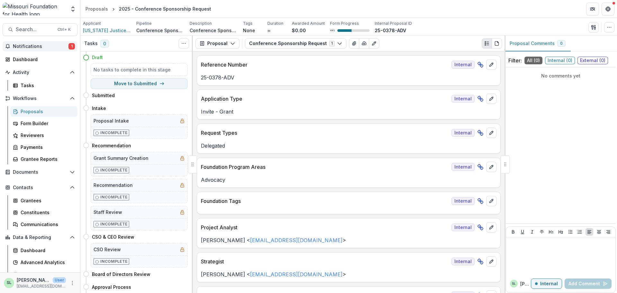
click at [17, 46] on span "Notifications" at bounding box center [41, 46] width 56 height 5
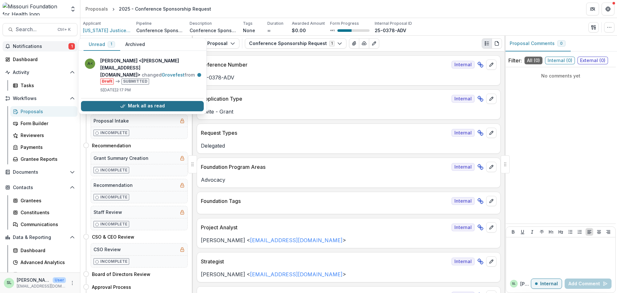
click at [148, 101] on button "Mark all as read" at bounding box center [142, 106] width 123 height 10
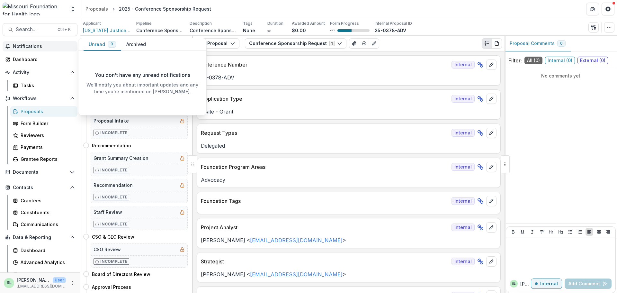
click at [24, 109] on div "Proposals" at bounding box center [47, 111] width 52 height 7
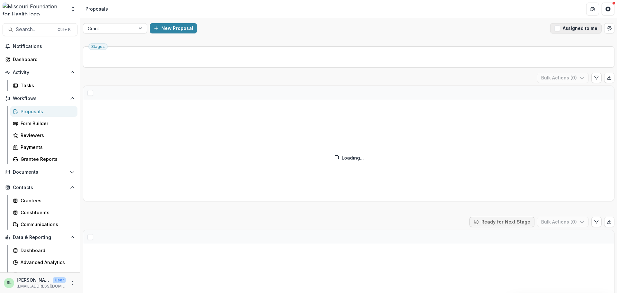
click at [591, 26] on button "Assigned to me" at bounding box center [575, 28] width 51 height 10
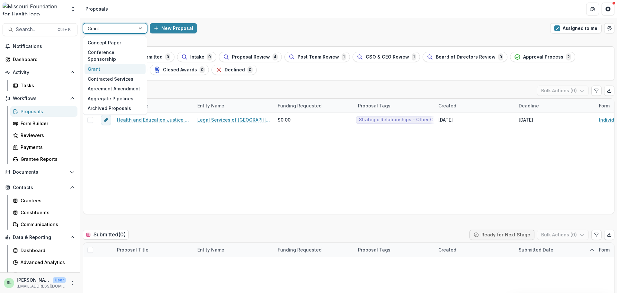
click at [121, 30] on div at bounding box center [109, 28] width 43 height 8
click at [124, 50] on div "Conference Sponsorship" at bounding box center [115, 56] width 61 height 17
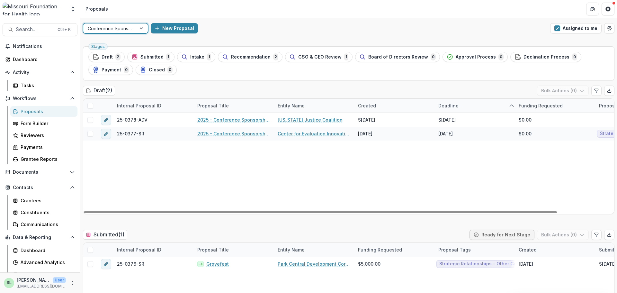
scroll to position [32, 0]
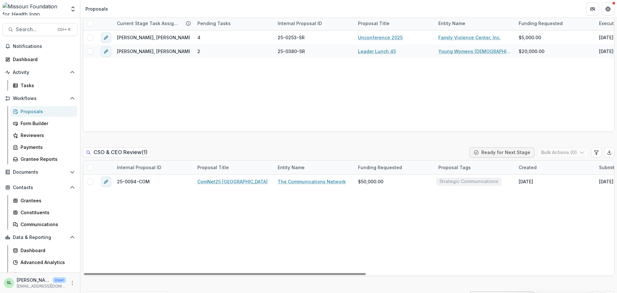
scroll to position [482, 0]
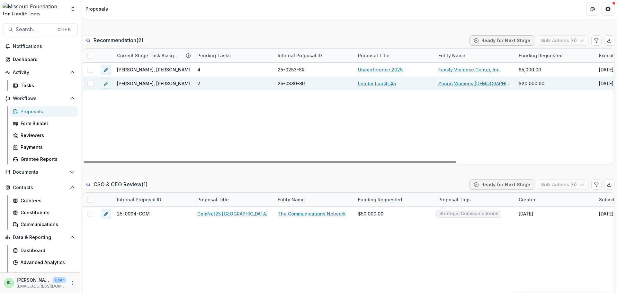
click at [376, 83] on link "Leader Lunch 45" at bounding box center [377, 83] width 38 height 7
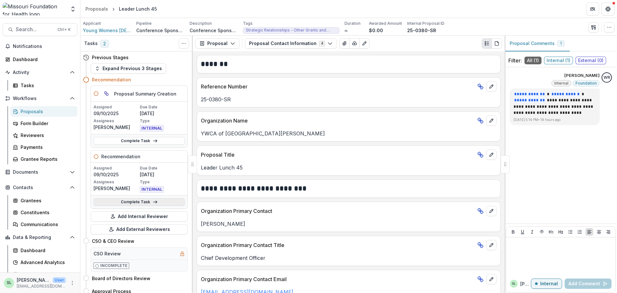
click at [131, 203] on link "Complete Task" at bounding box center [139, 202] width 91 height 8
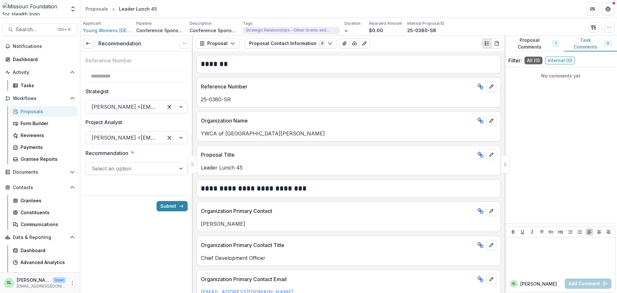
click at [137, 172] on div at bounding box center [131, 168] width 78 height 9
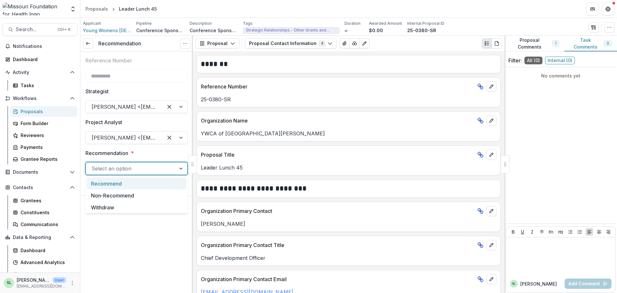
click at [126, 186] on div "Recommend" at bounding box center [137, 183] width 100 height 12
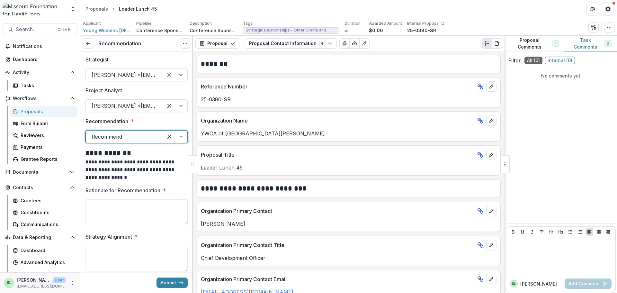
scroll to position [22, 0]
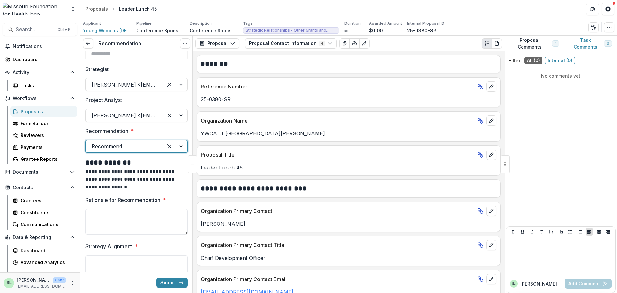
click at [178, 144] on div at bounding box center [175, 146] width 24 height 12
click at [130, 145] on div at bounding box center [125, 146] width 66 height 9
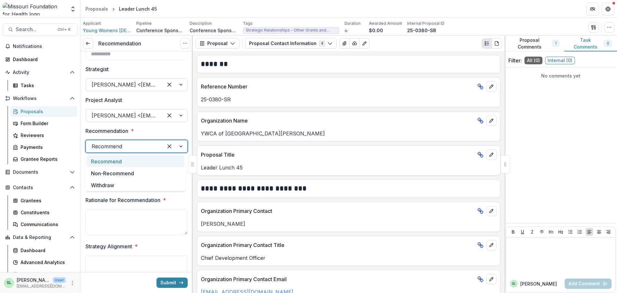
click at [130, 145] on div at bounding box center [125, 146] width 66 height 9
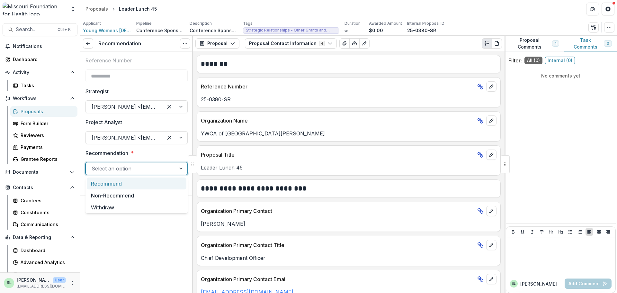
scroll to position [0, 0]
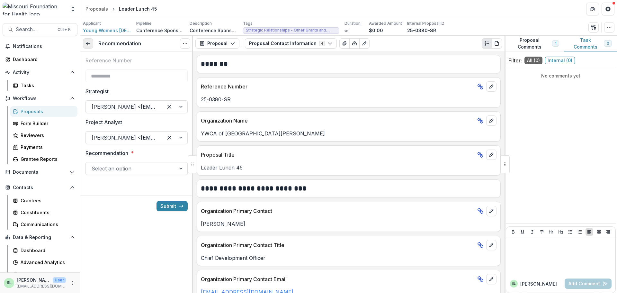
click at [86, 42] on link at bounding box center [88, 43] width 10 height 10
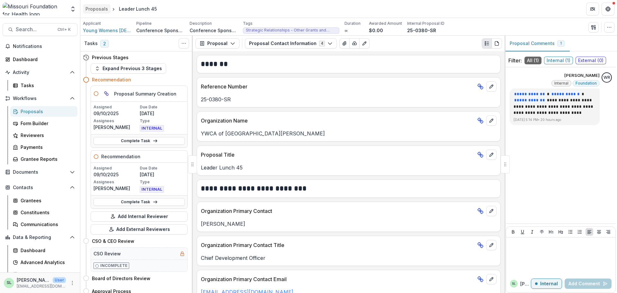
click at [96, 9] on div "Proposals" at bounding box center [97, 8] width 23 height 7
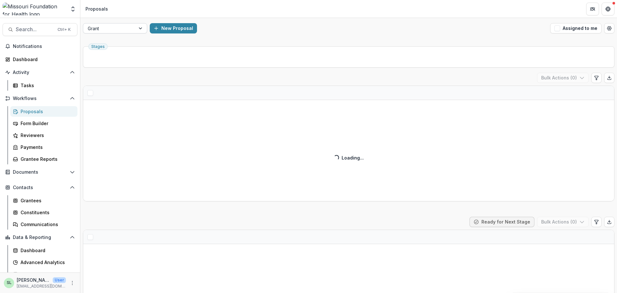
click at [113, 27] on div at bounding box center [109, 28] width 43 height 8
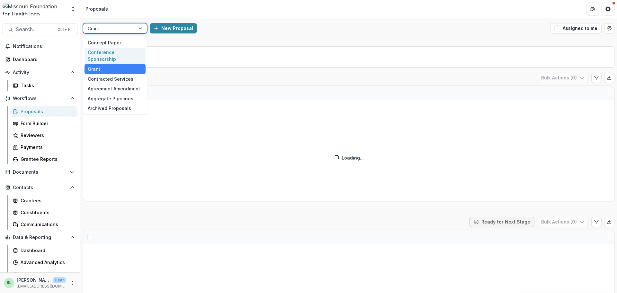
click at [117, 50] on div "Conference Sponsorship" at bounding box center [115, 56] width 61 height 17
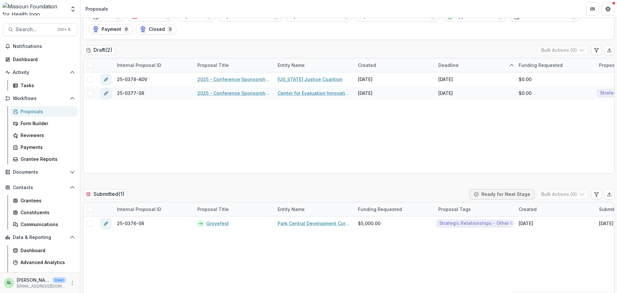
scroll to position [129, 0]
